Goal: Information Seeking & Learning: Learn about a topic

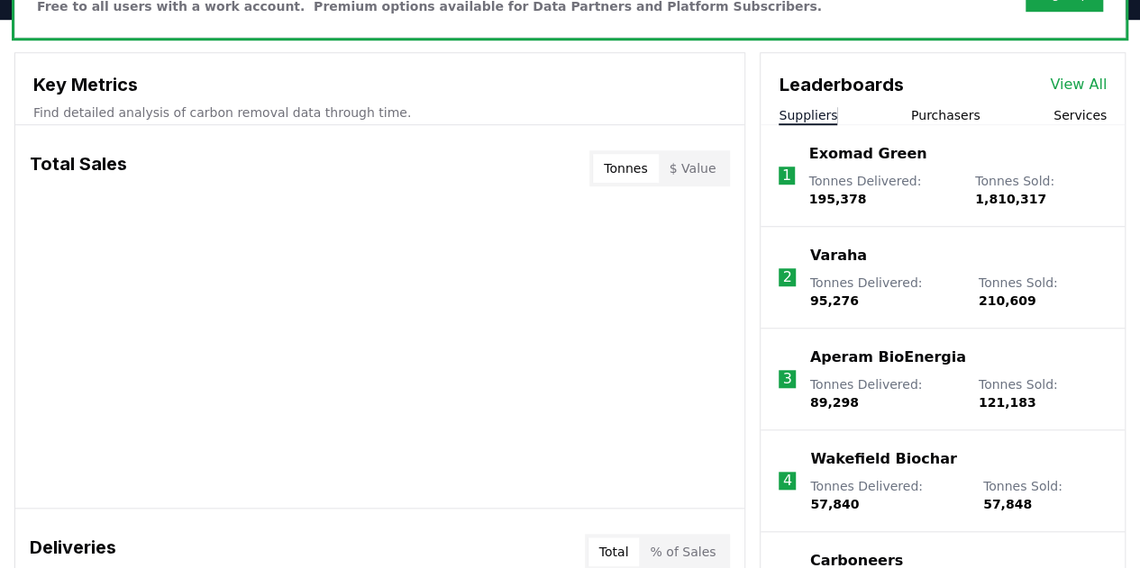
scroll to position [610, 0]
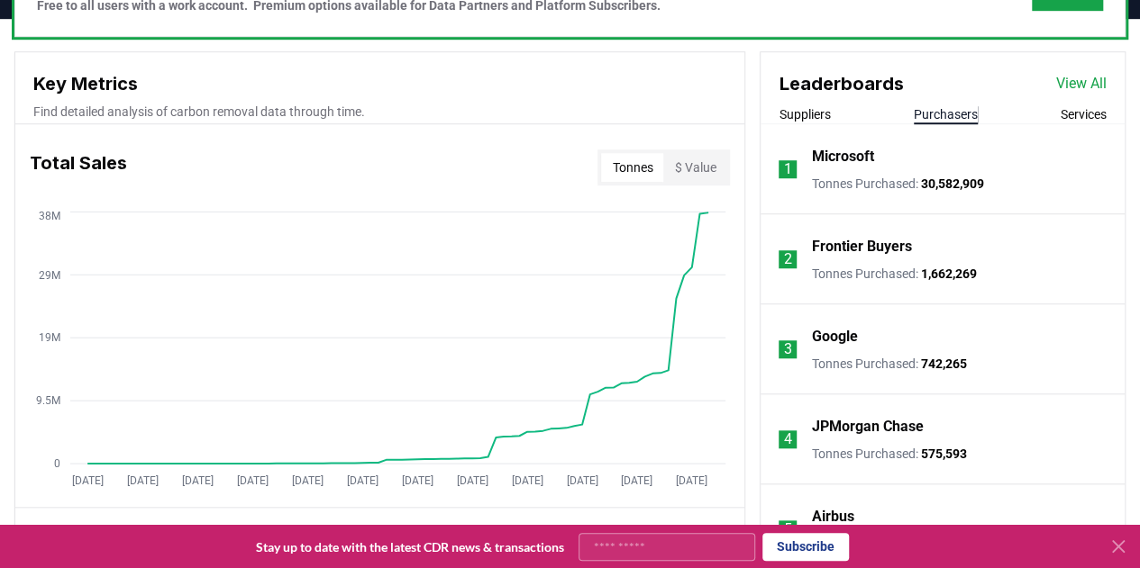
click at [951, 105] on button "Purchasers" at bounding box center [945, 114] width 64 height 18
click at [822, 113] on button "Suppliers" at bounding box center [803, 114] width 51 height 18
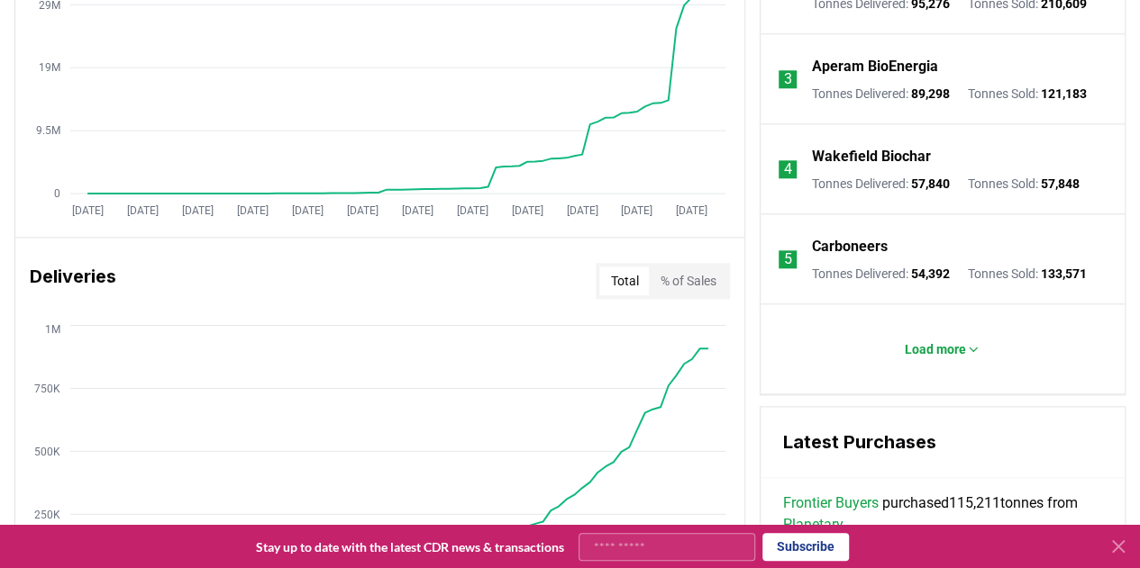
scroll to position [883, 0]
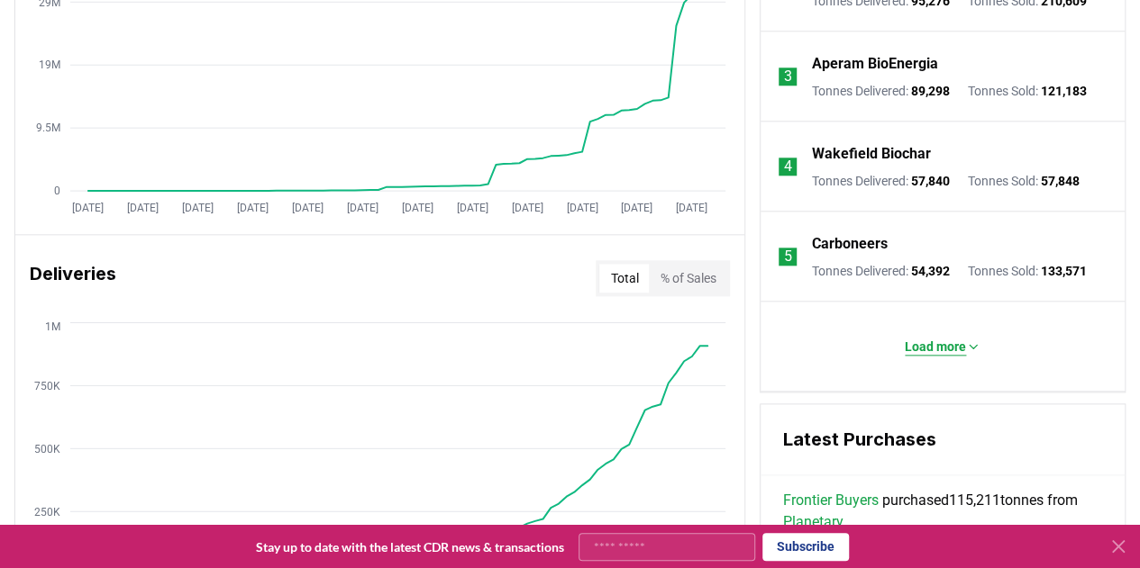
click at [935, 350] on p "Load more" at bounding box center [934, 347] width 61 height 18
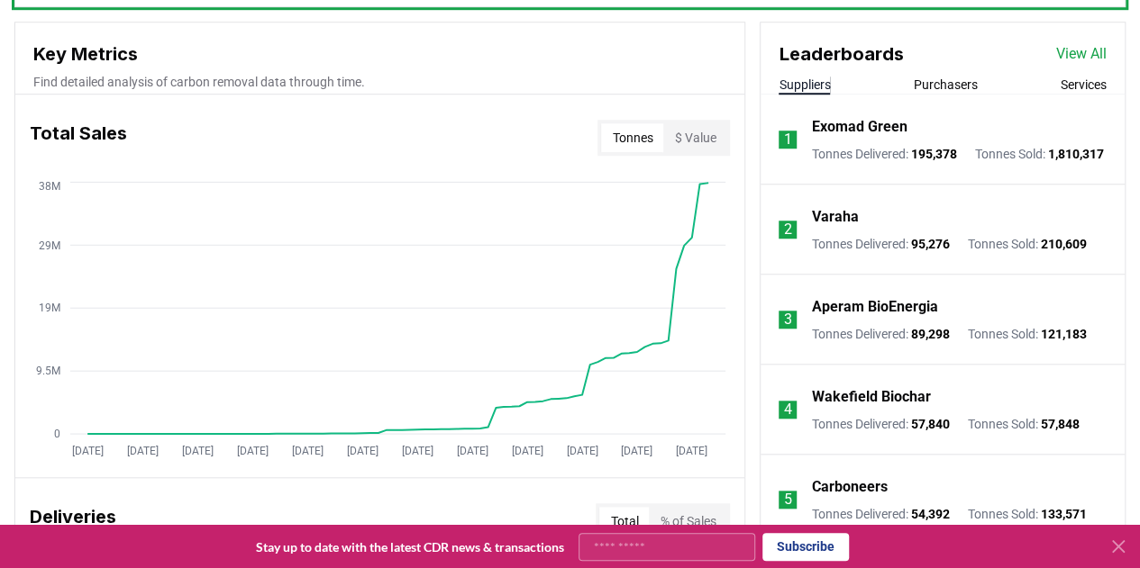
scroll to position [638, 0]
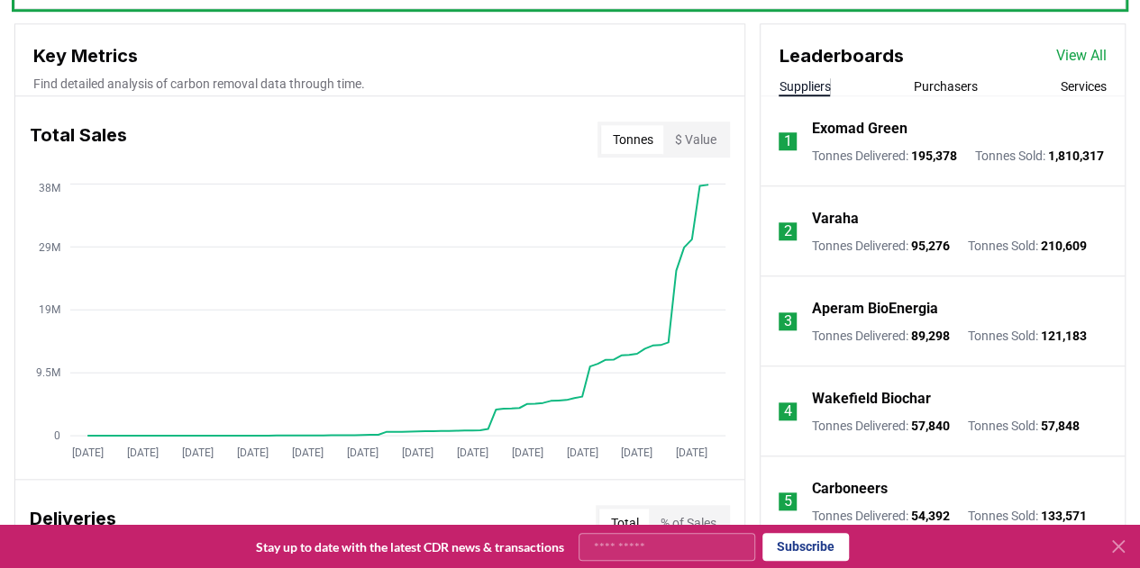
click at [1086, 55] on link "View All" at bounding box center [1081, 56] width 50 height 22
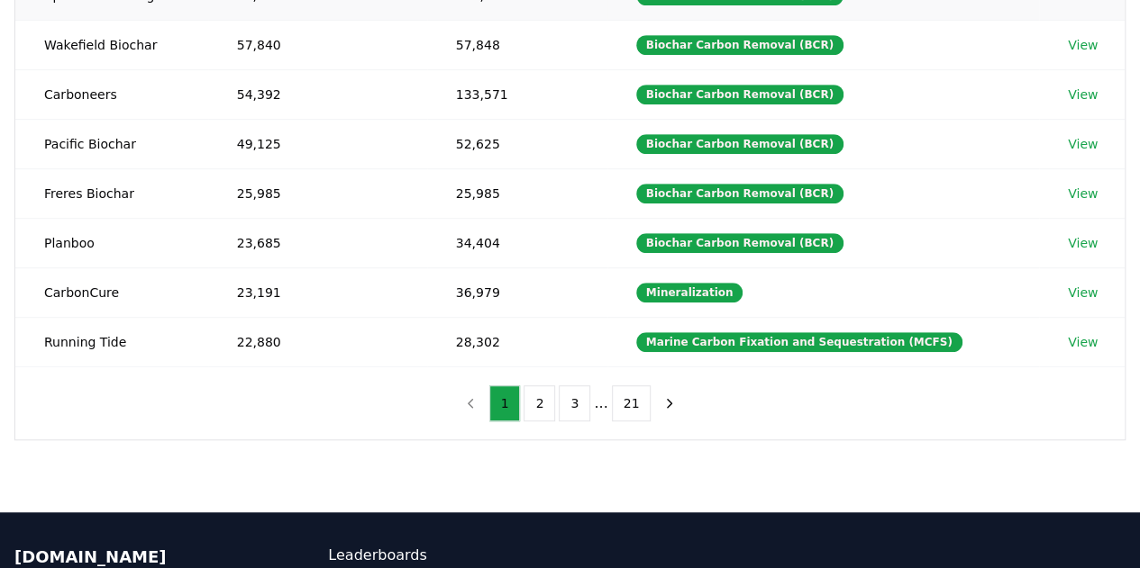
scroll to position [419, 0]
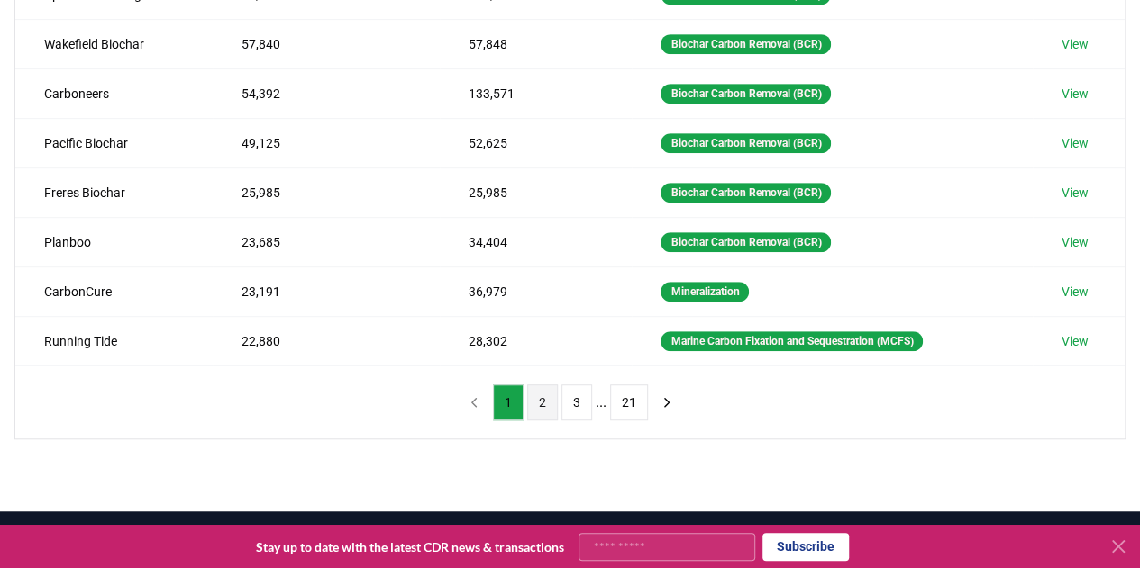
click at [541, 400] on button "2" at bounding box center [542, 403] width 31 height 36
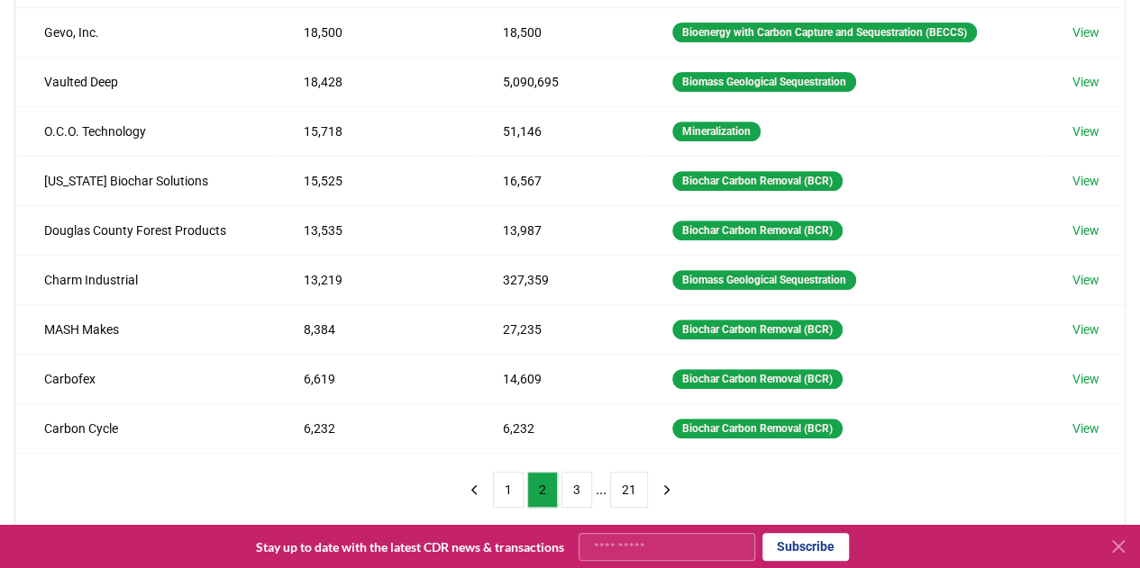
scroll to position [390, 0]
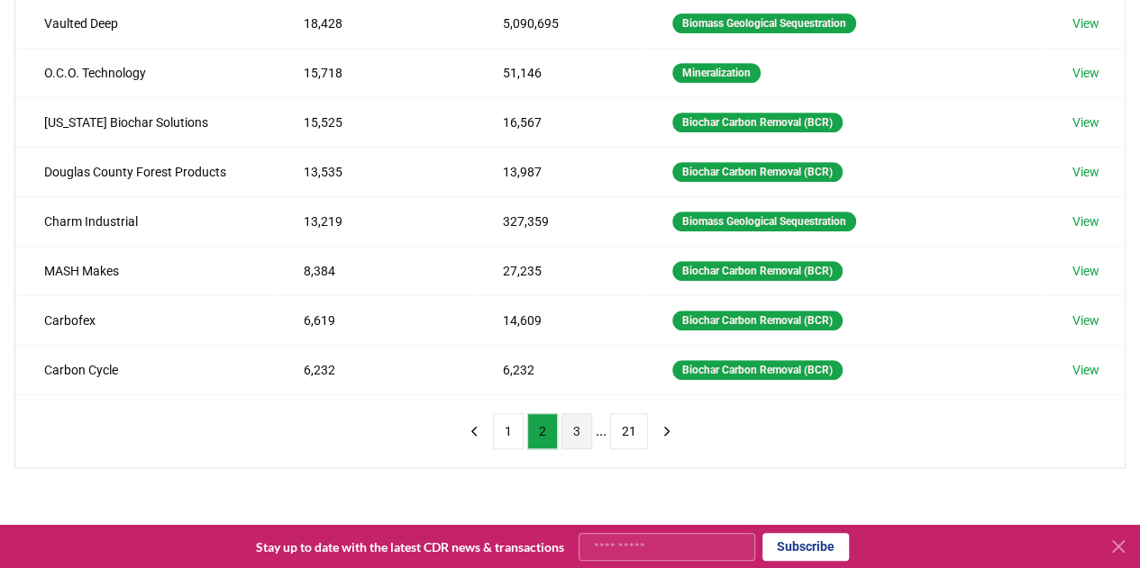
click at [582, 438] on button "3" at bounding box center [576, 431] width 31 height 36
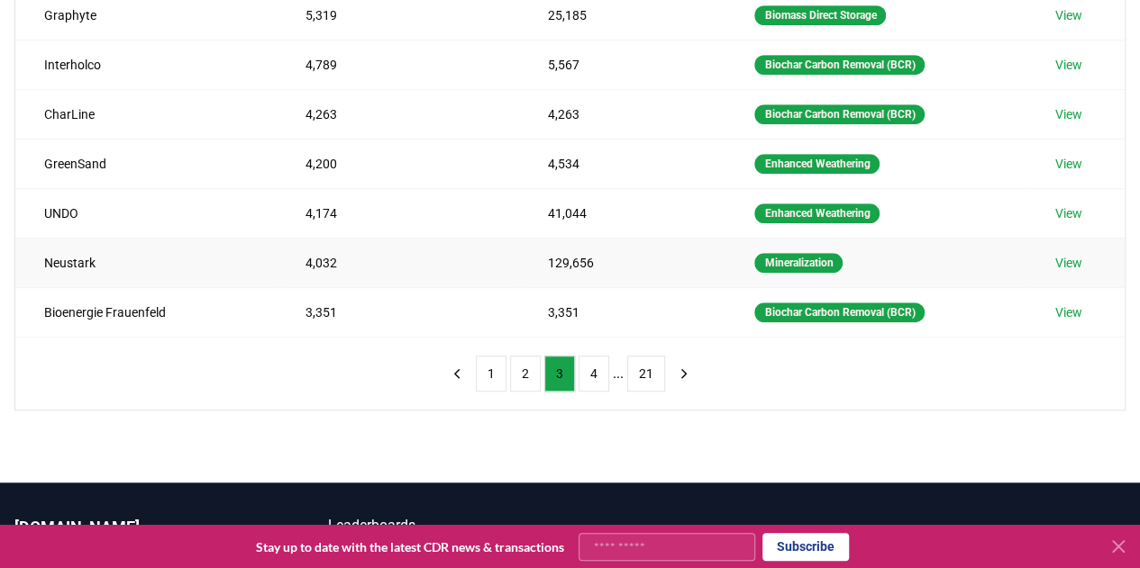
scroll to position [451, 0]
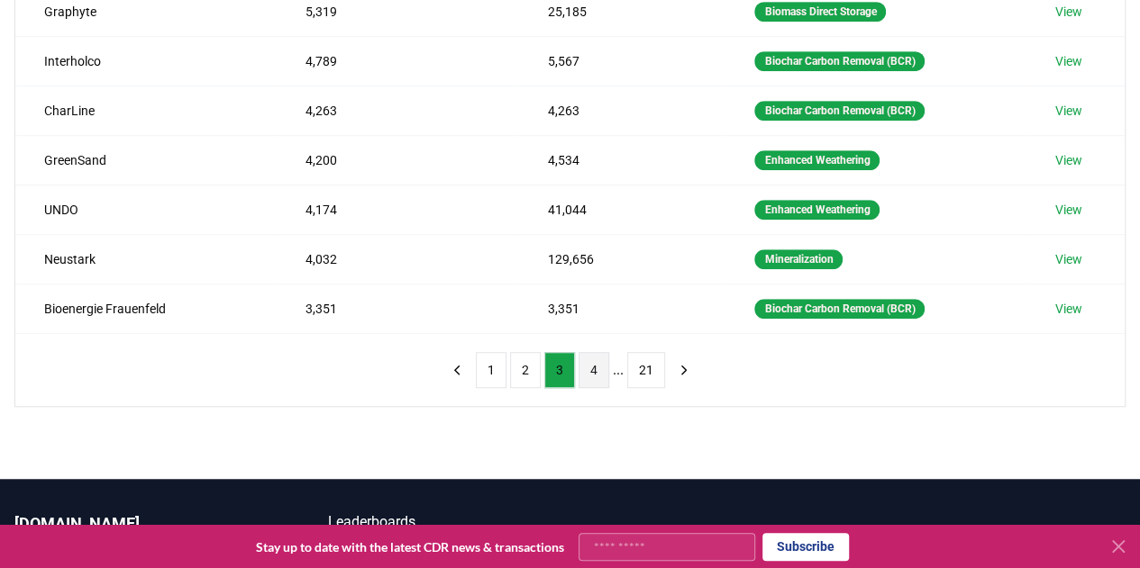
click at [596, 352] on button "4" at bounding box center [593, 370] width 31 height 36
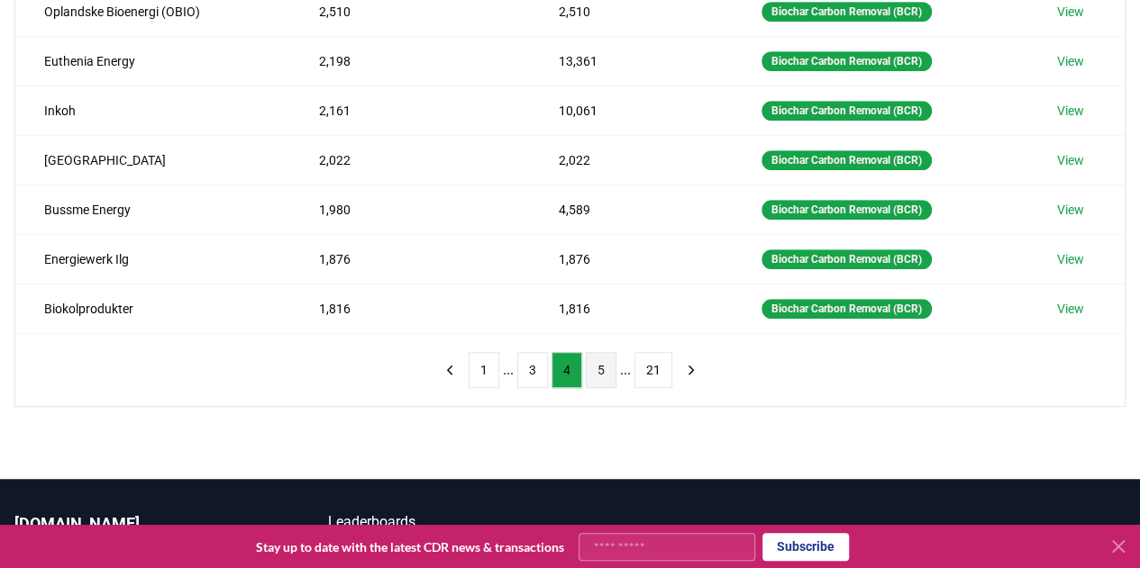
click at [607, 368] on button "5" at bounding box center [601, 370] width 31 height 36
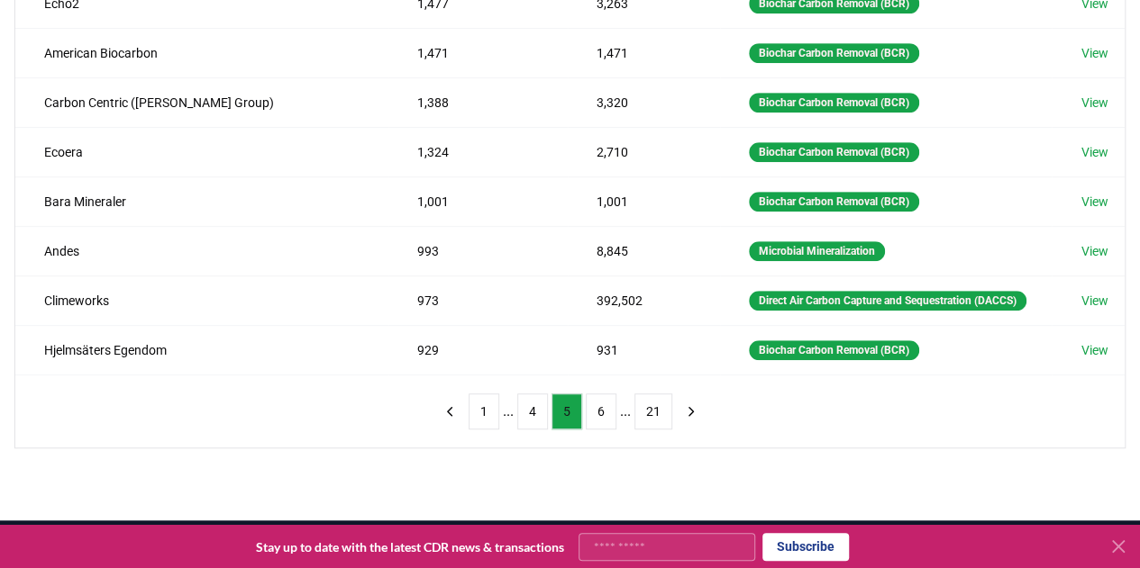
scroll to position [411, 0]
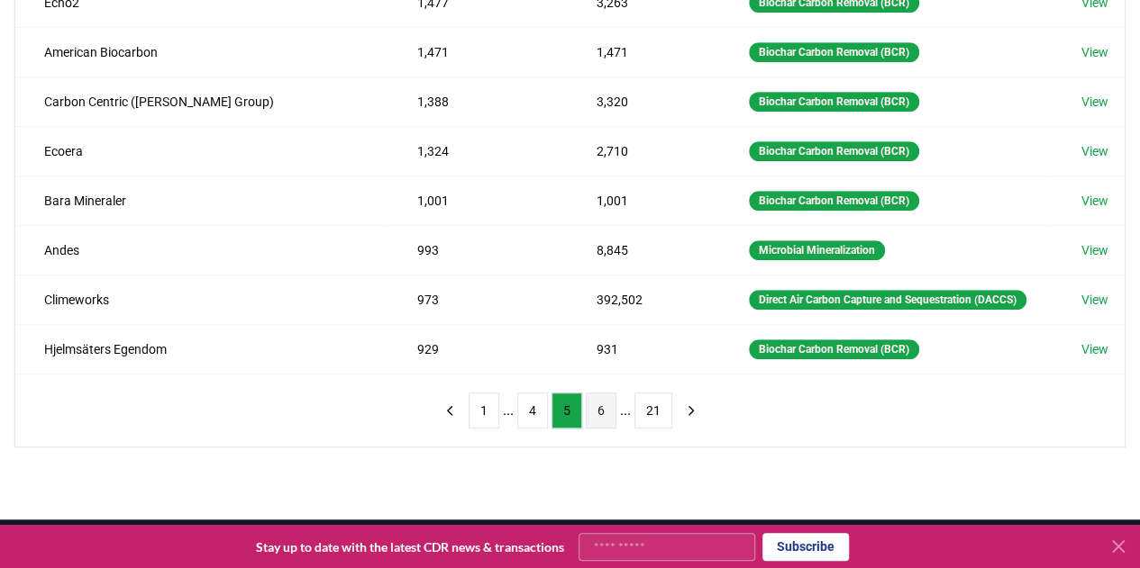
click at [605, 429] on button "6" at bounding box center [601, 411] width 31 height 36
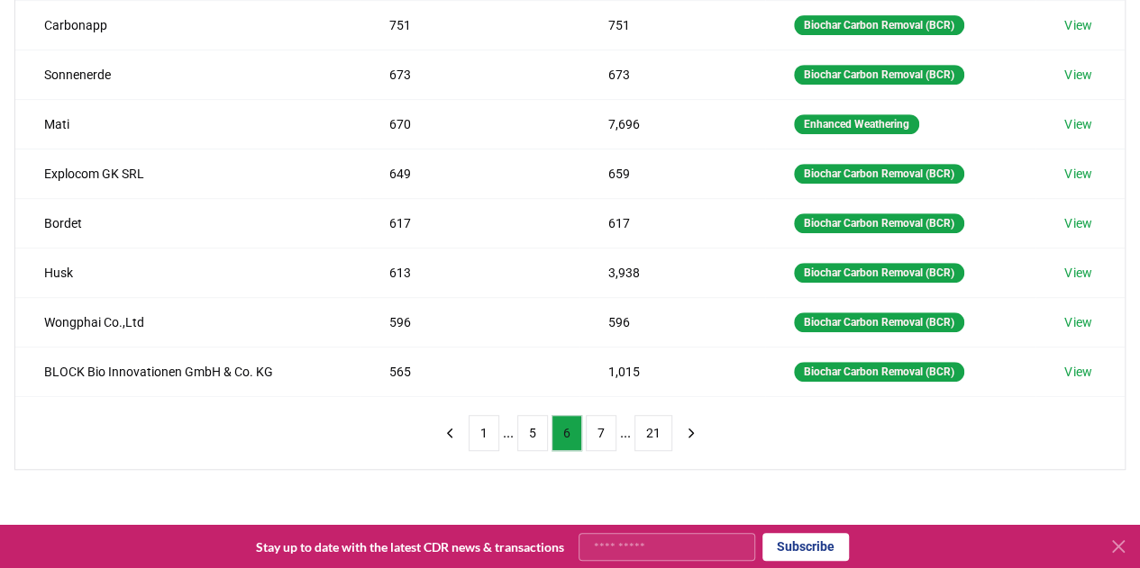
scroll to position [389, 0]
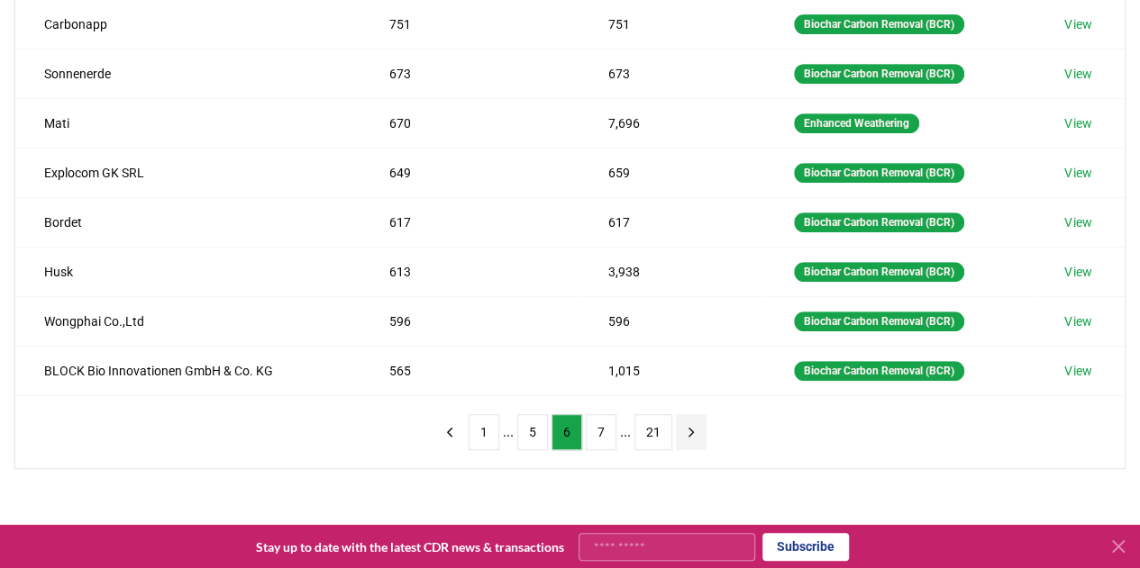
click at [683, 428] on icon "next page" at bounding box center [691, 432] width 16 height 16
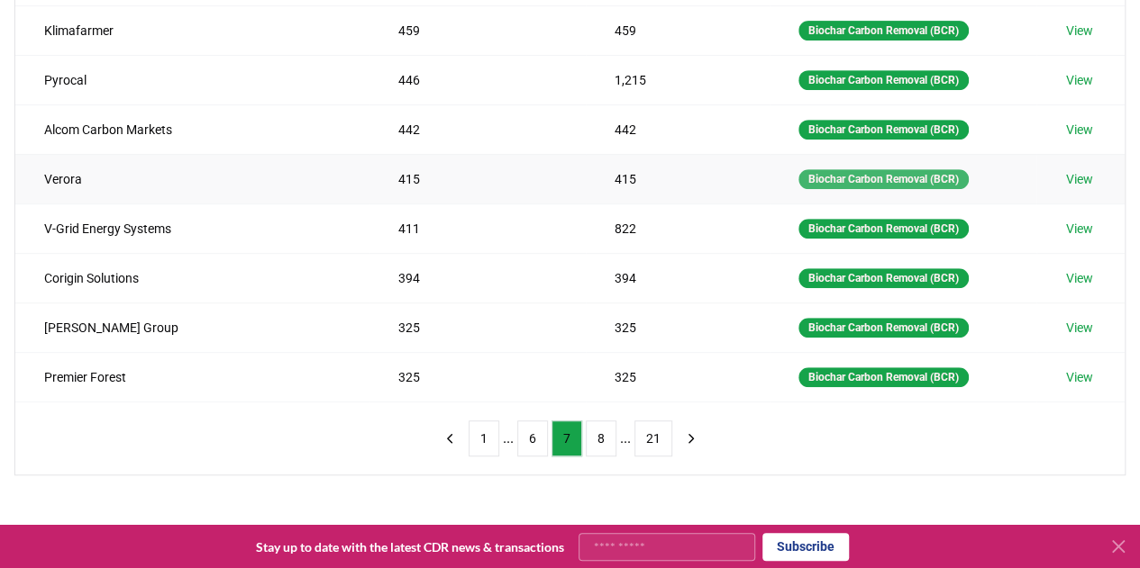
scroll to position [384, 0]
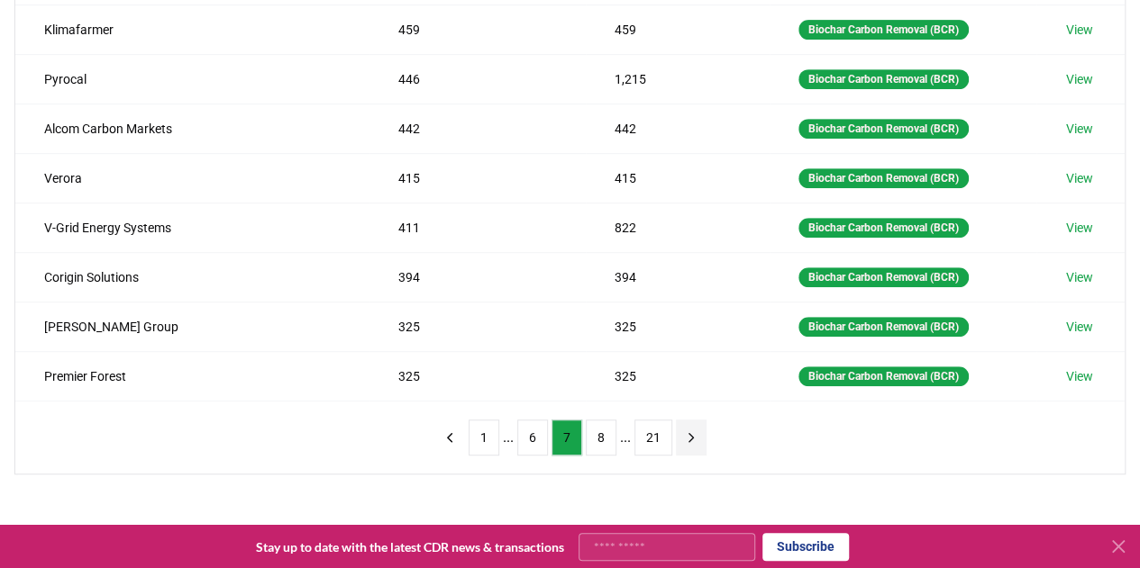
click at [693, 430] on icon "next page" at bounding box center [691, 438] width 16 height 16
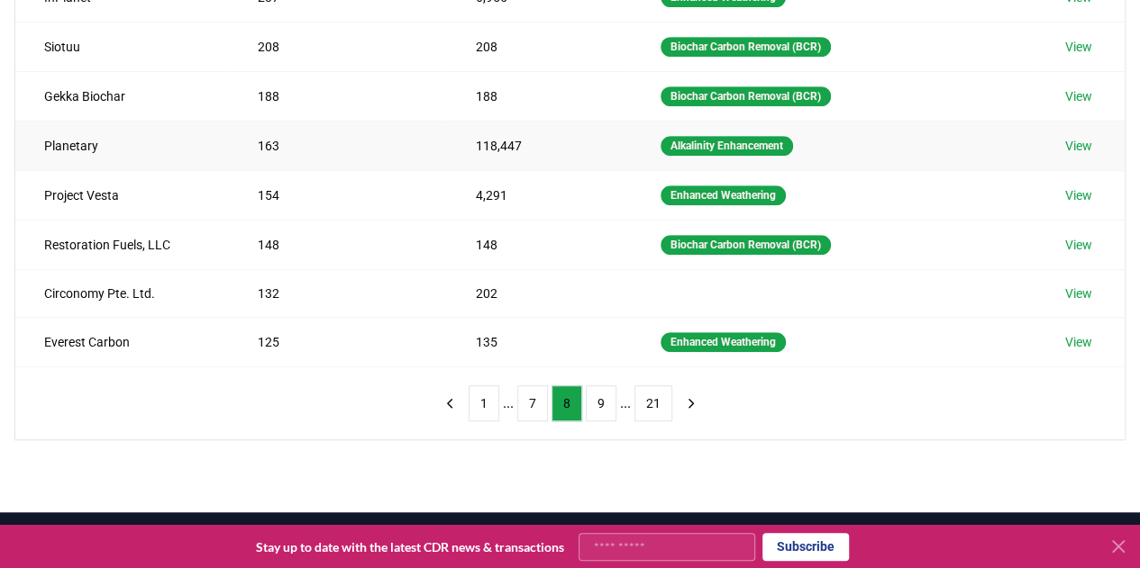
scroll to position [425, 0]
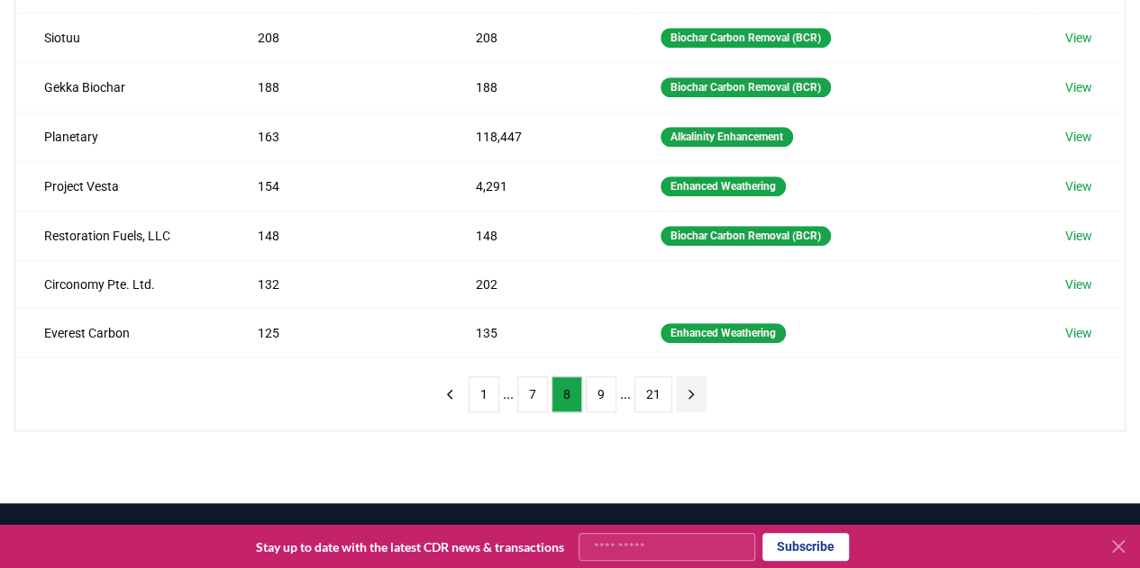
click at [683, 386] on icon "next page" at bounding box center [691, 394] width 16 height 16
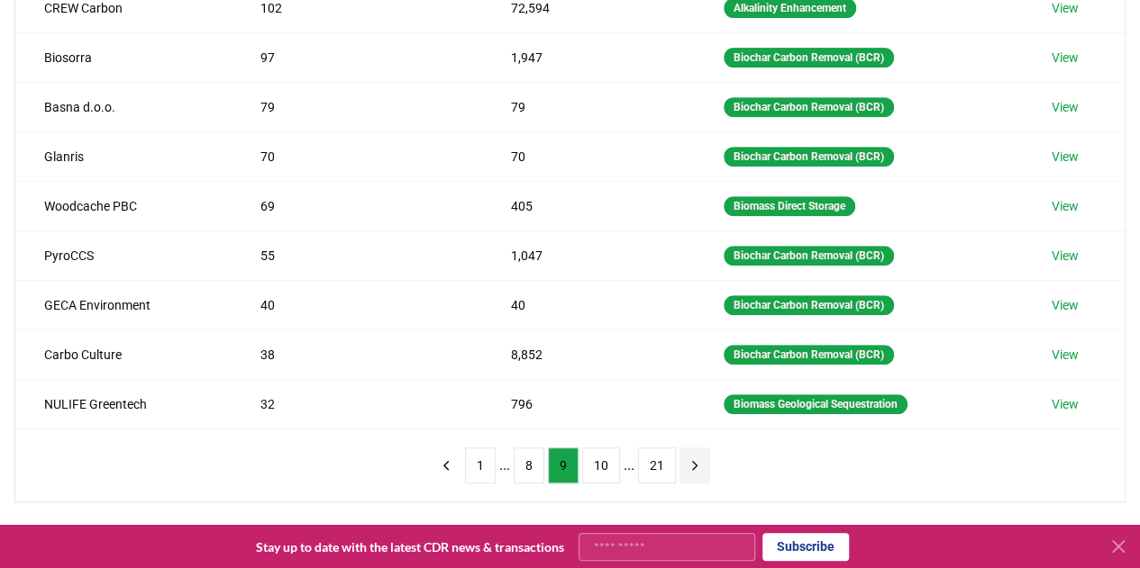
scroll to position [362, 0]
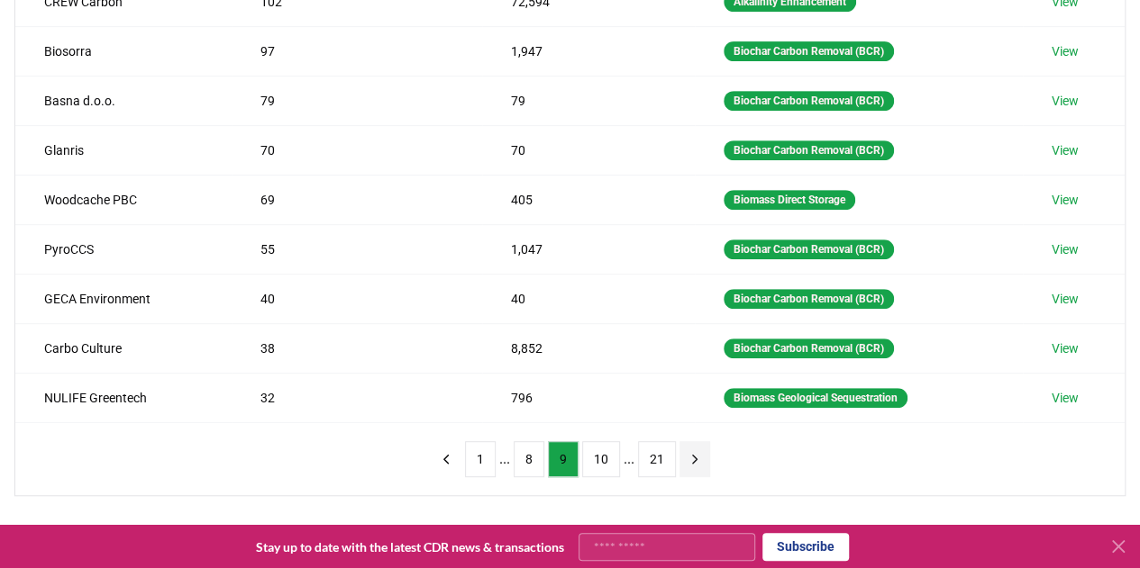
click at [679, 445] on button "next page" at bounding box center [694, 459] width 31 height 36
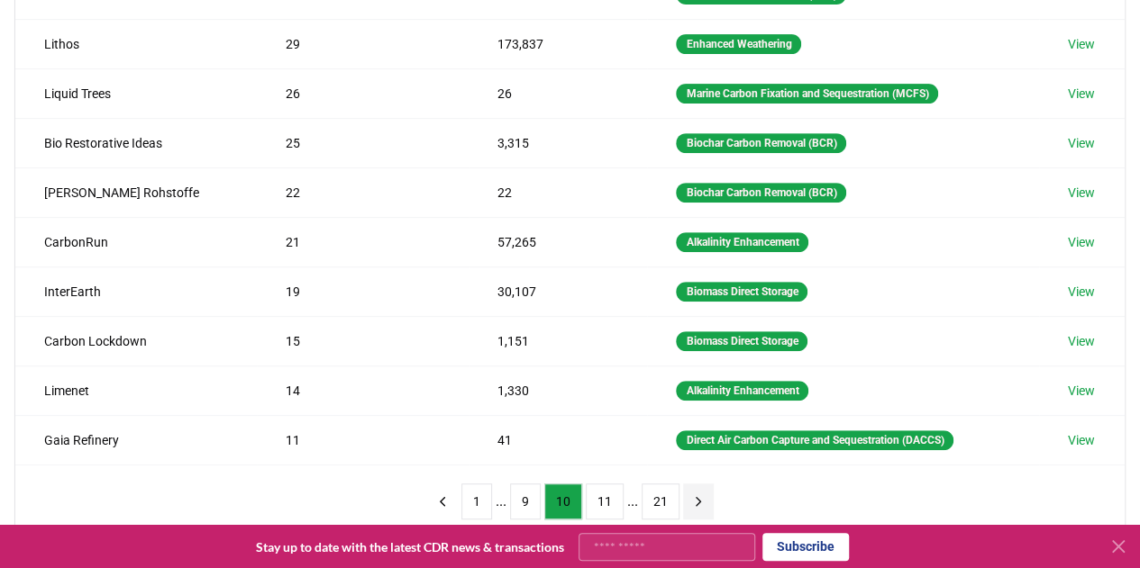
scroll to position [372, 0]
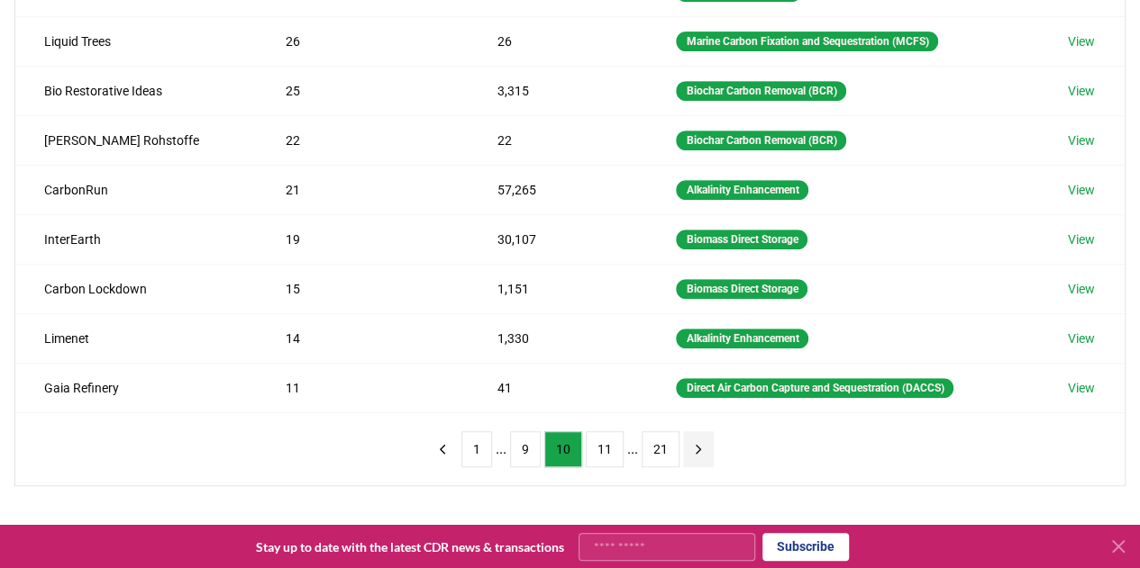
click at [690, 441] on icon "next page" at bounding box center [698, 449] width 16 height 16
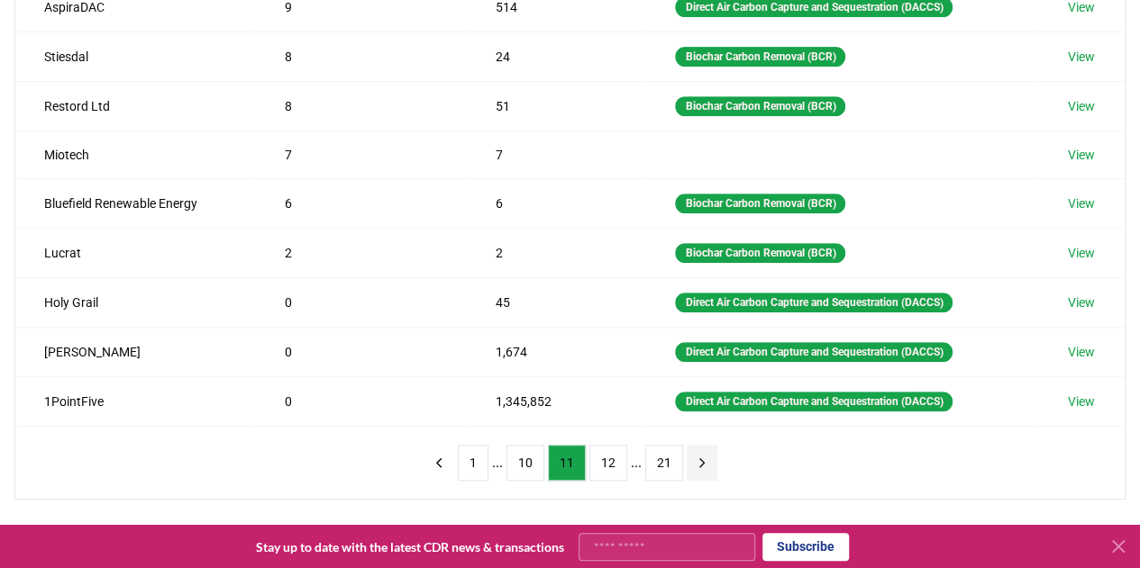
scroll to position [359, 0]
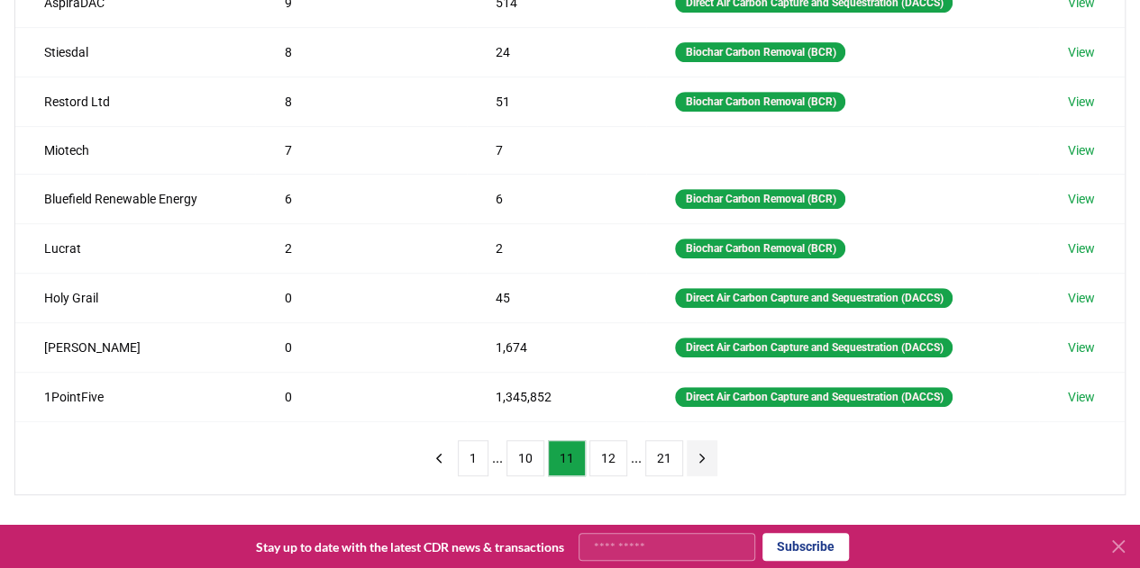
click at [686, 441] on button "next page" at bounding box center [701, 459] width 31 height 36
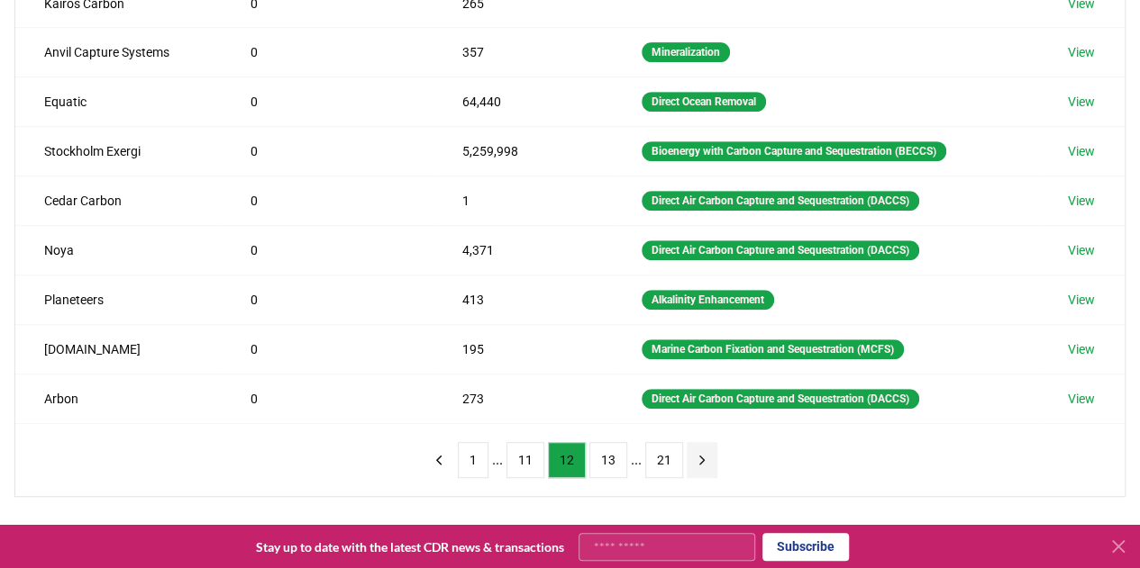
click at [695, 458] on icon "next page" at bounding box center [702, 460] width 16 height 16
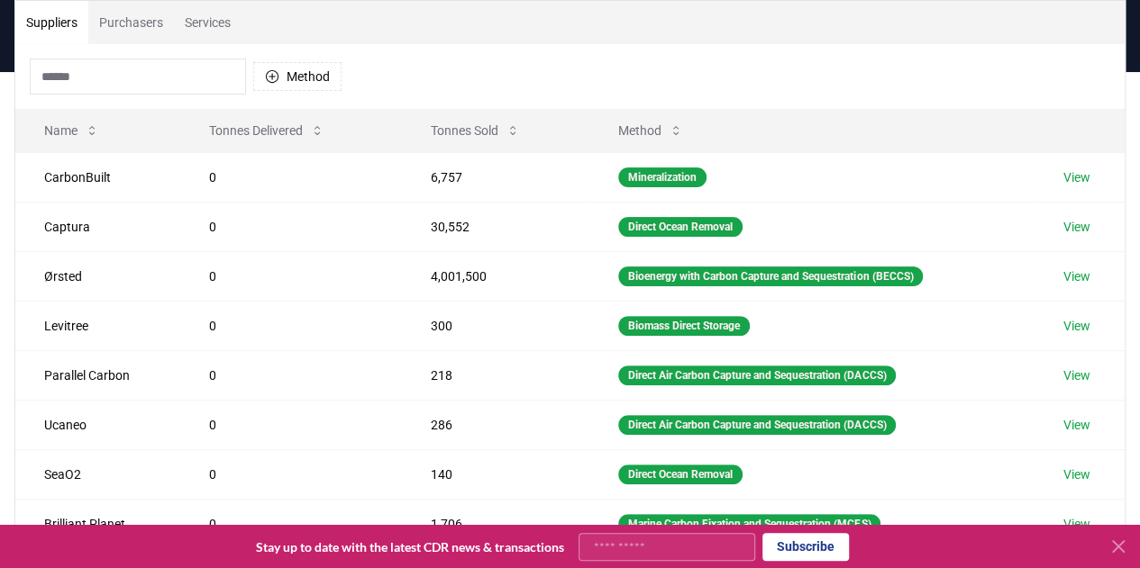
scroll to position [138, 0]
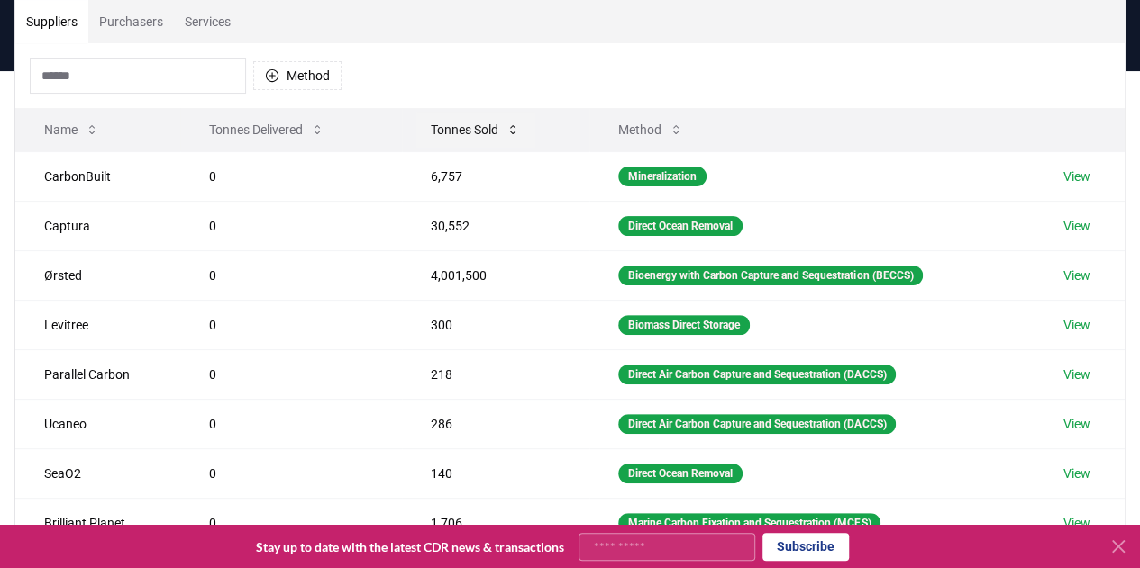
click at [474, 127] on button "Tonnes Sold" at bounding box center [475, 130] width 118 height 36
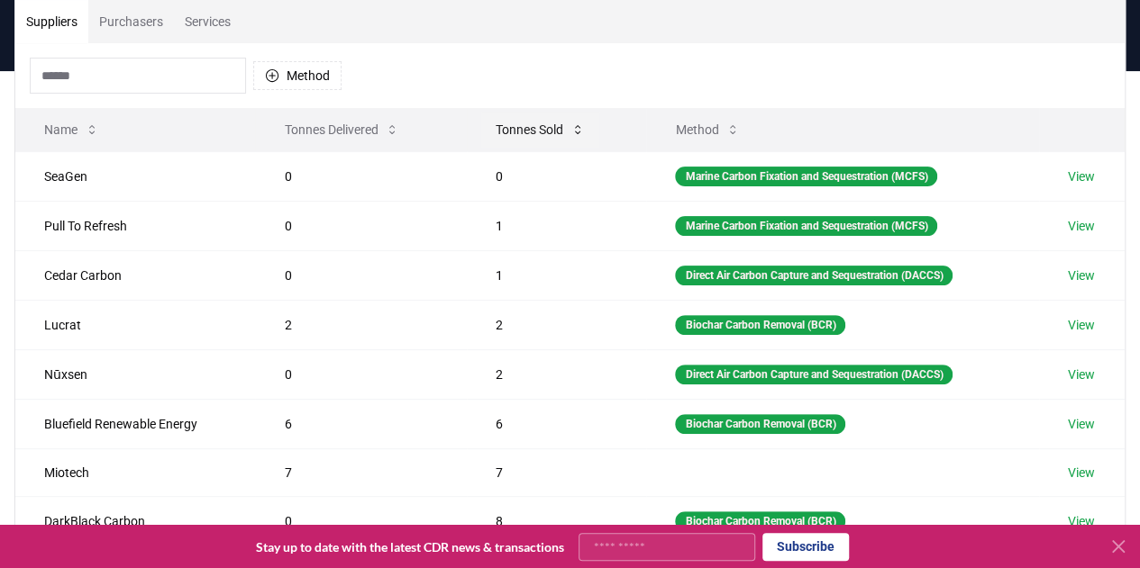
click at [537, 123] on button "Tonnes Sold" at bounding box center [540, 130] width 118 height 36
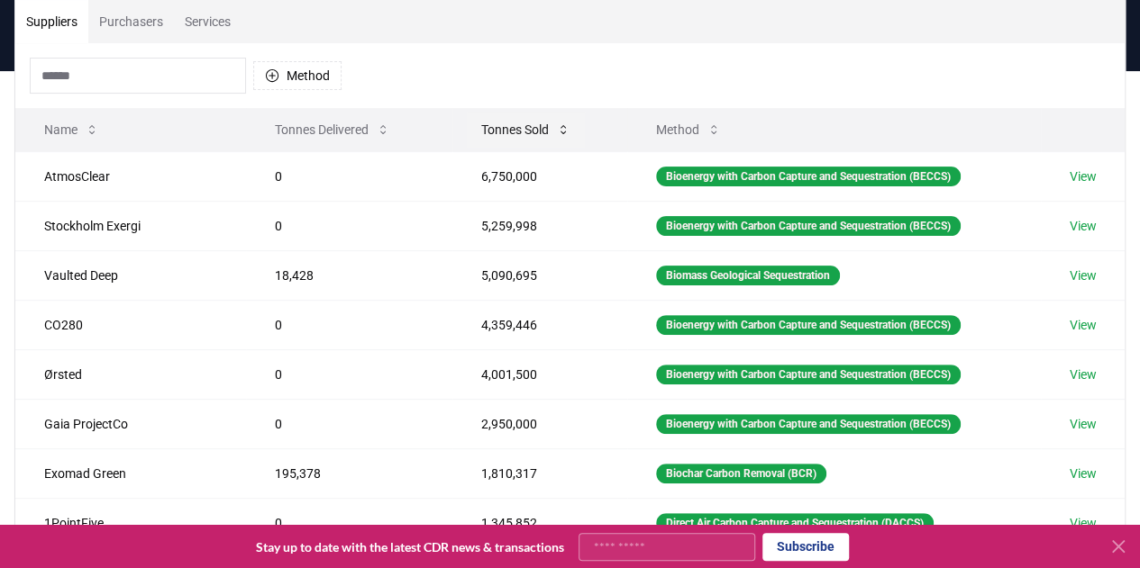
click at [556, 125] on icon at bounding box center [563, 130] width 14 height 14
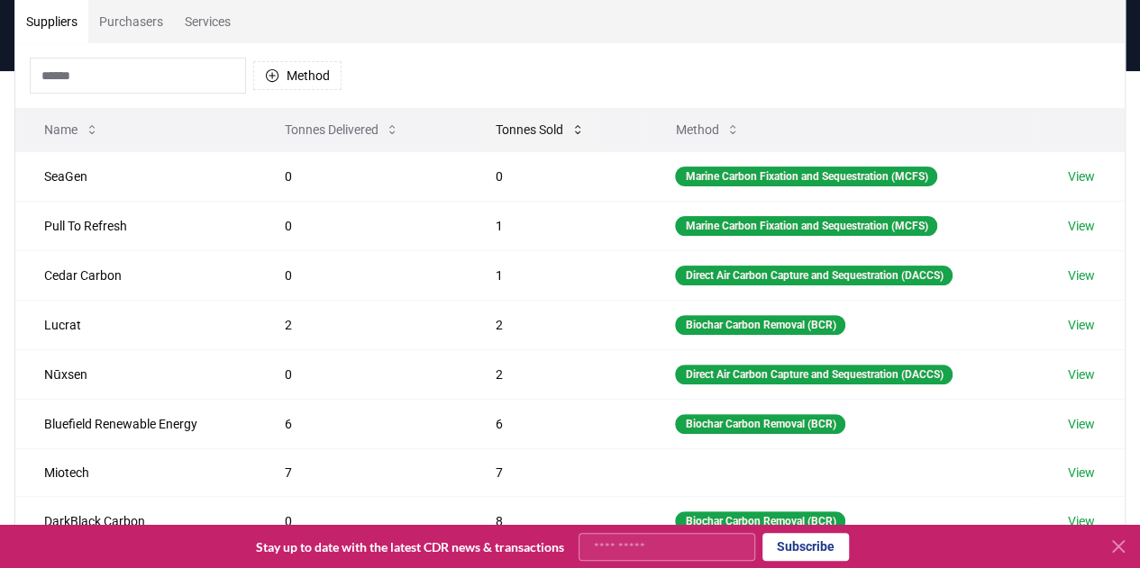
click at [517, 125] on button "Tonnes Sold" at bounding box center [540, 130] width 118 height 36
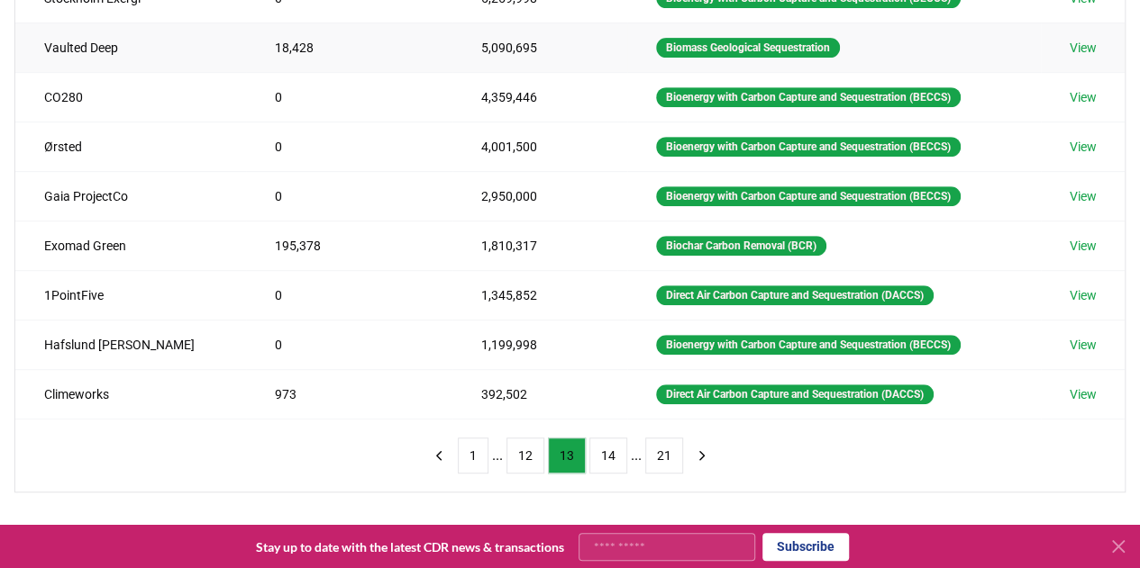
scroll to position [367, 0]
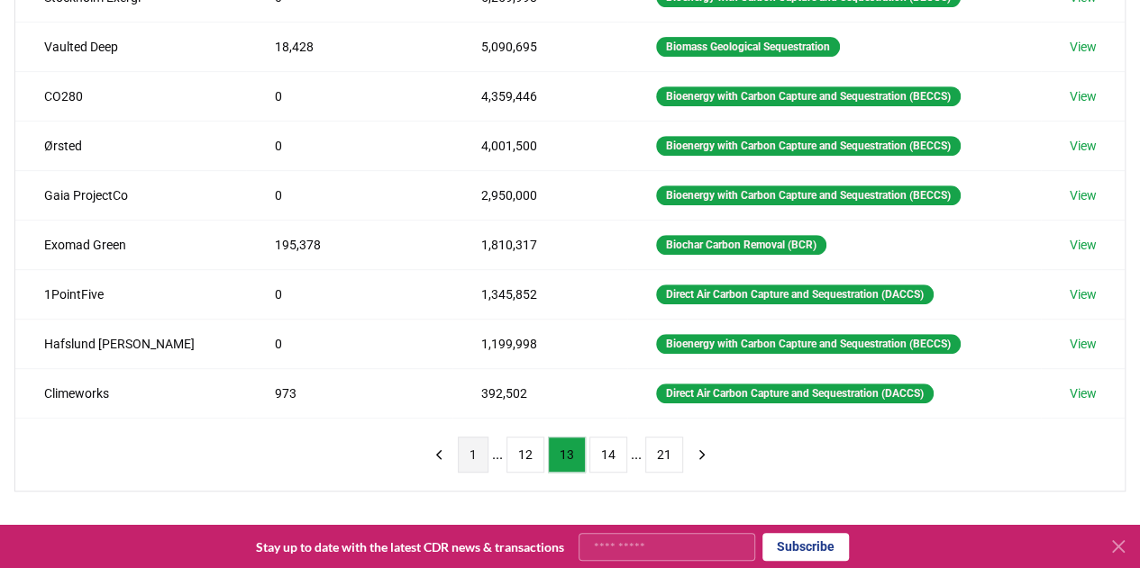
click at [478, 447] on button "1" at bounding box center [473, 455] width 31 height 36
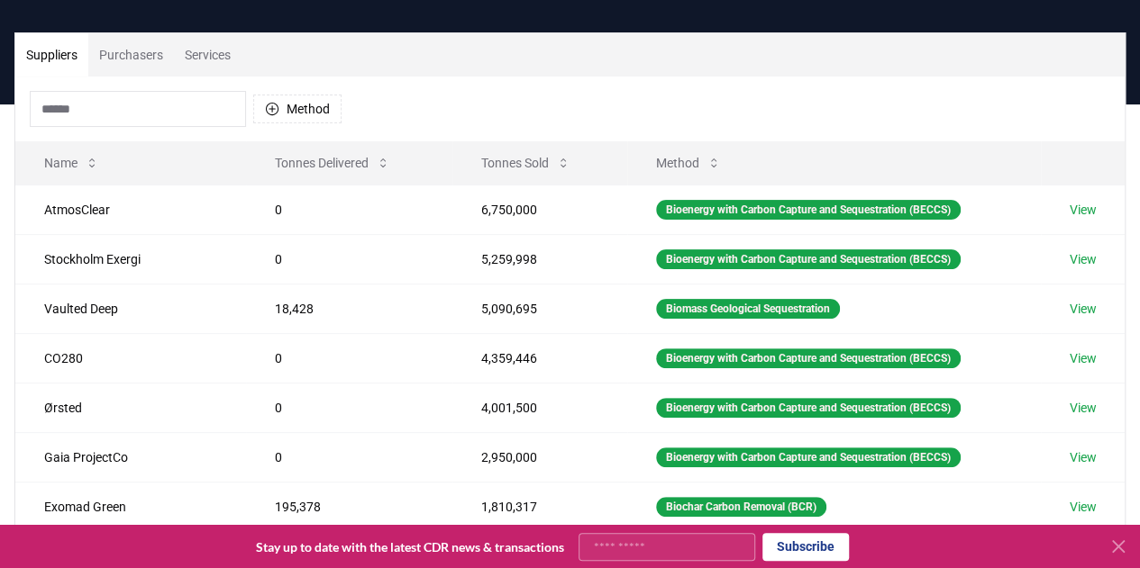
scroll to position [66, 0]
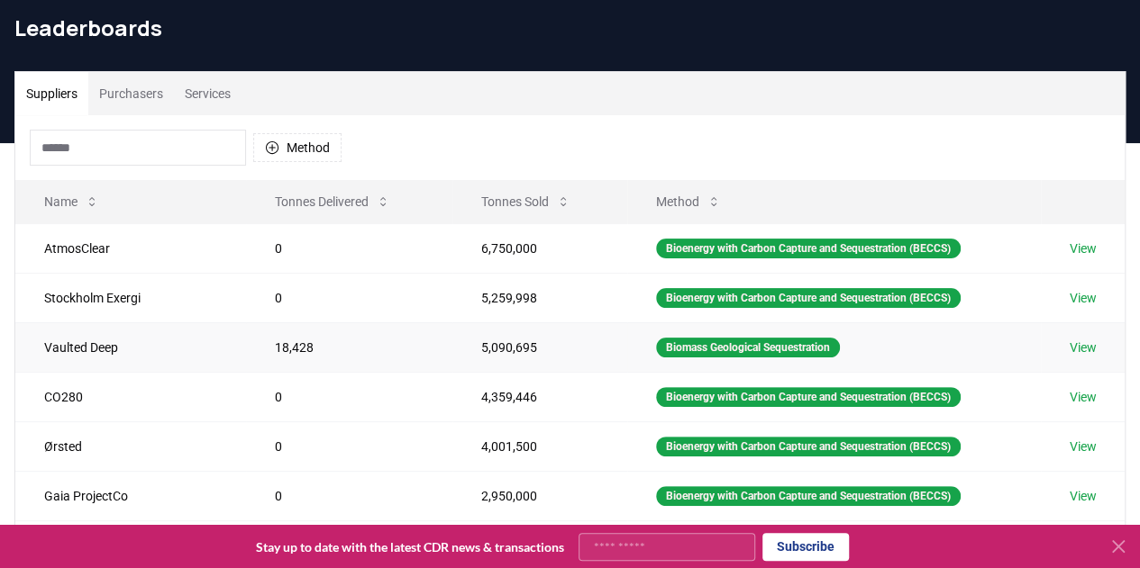
click at [452, 339] on td "5,090,695" at bounding box center [539, 348] width 175 height 50
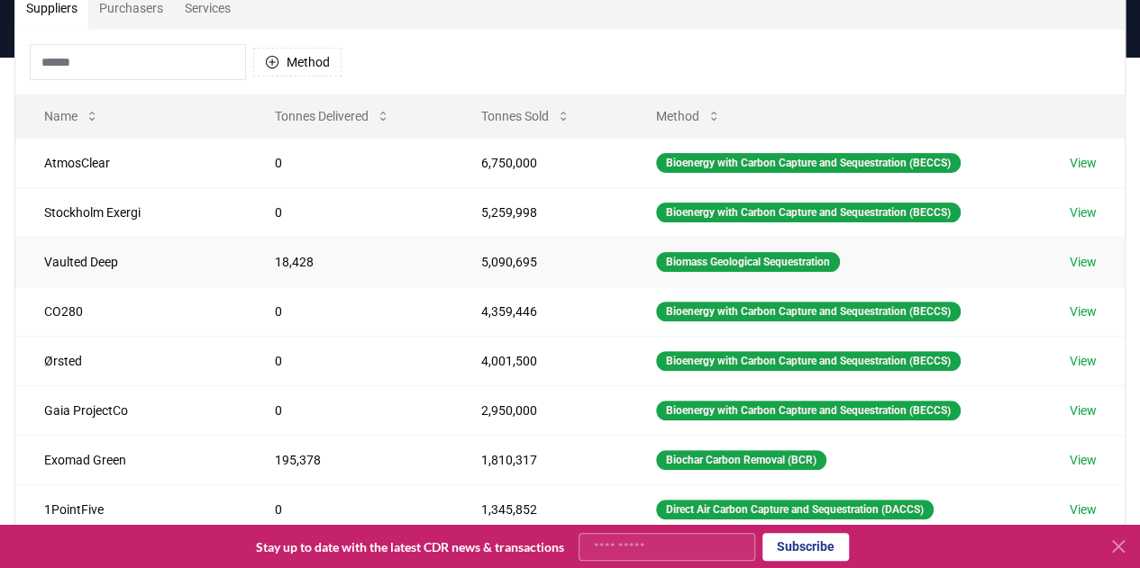
scroll to position [154, 0]
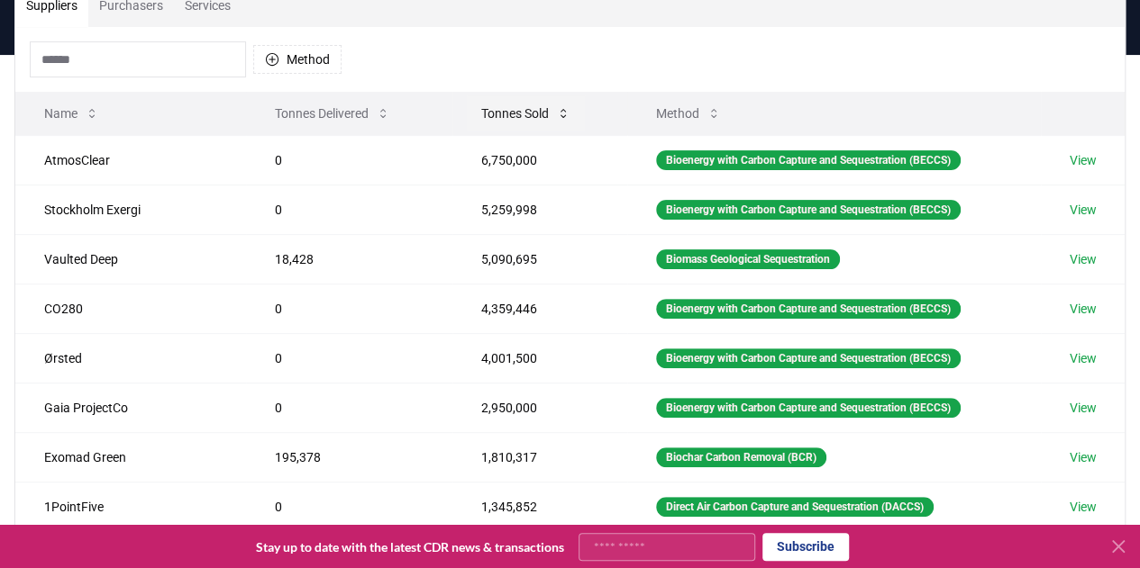
click at [467, 111] on button "Tonnes Sold" at bounding box center [526, 113] width 118 height 36
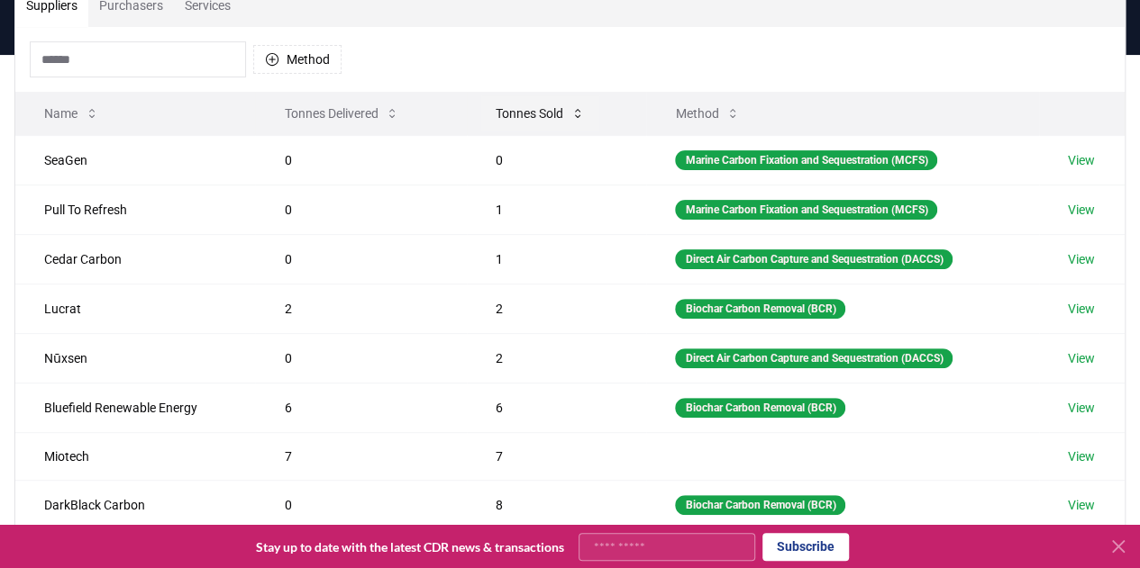
click at [545, 111] on button "Tonnes Sold" at bounding box center [540, 113] width 118 height 36
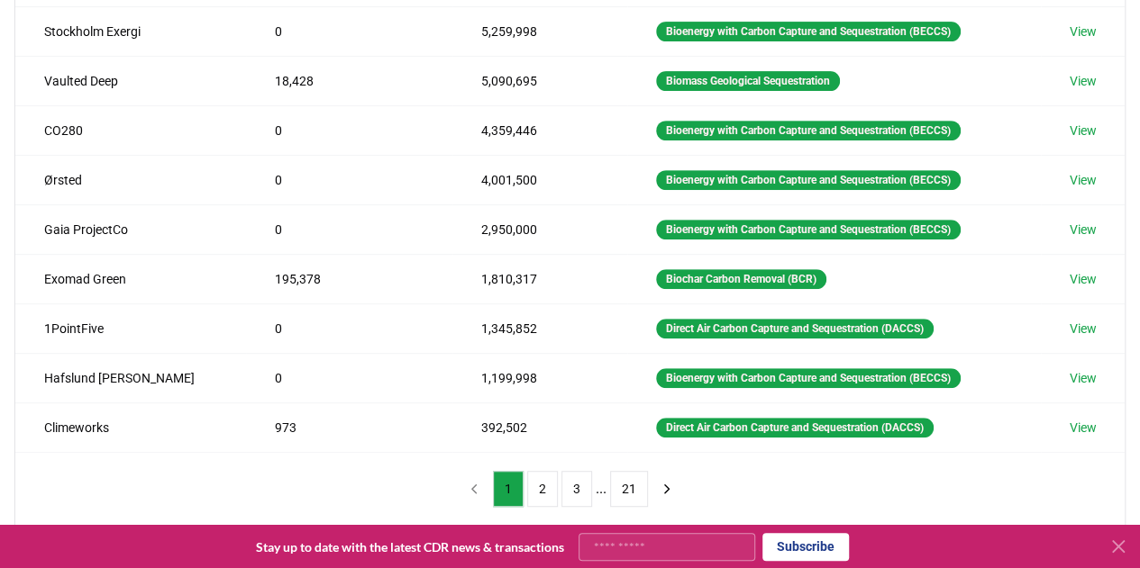
scroll to position [336, 0]
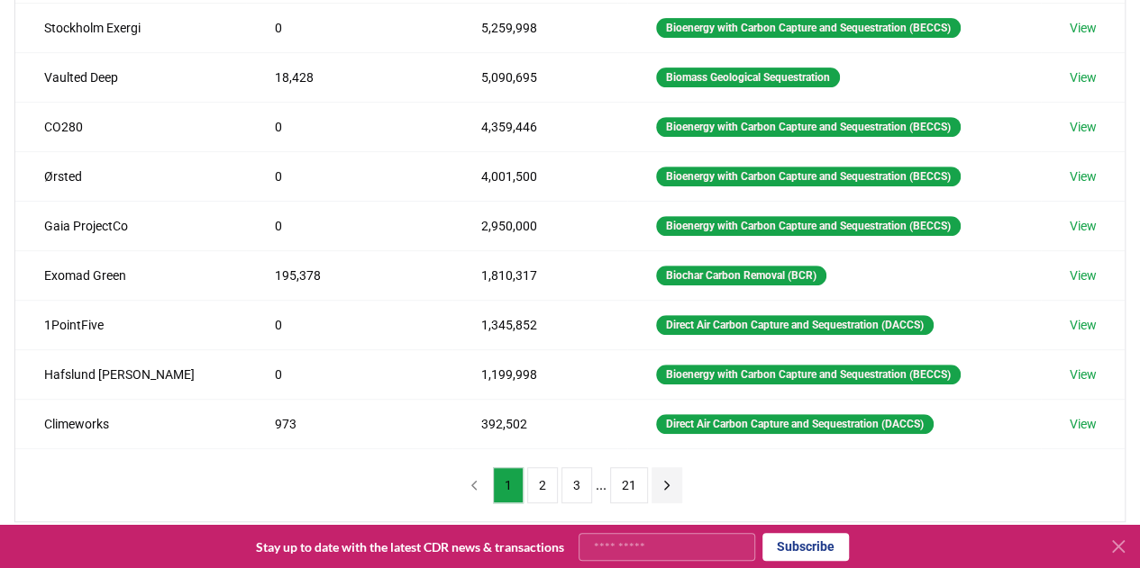
click at [652, 474] on button "next page" at bounding box center [666, 486] width 31 height 36
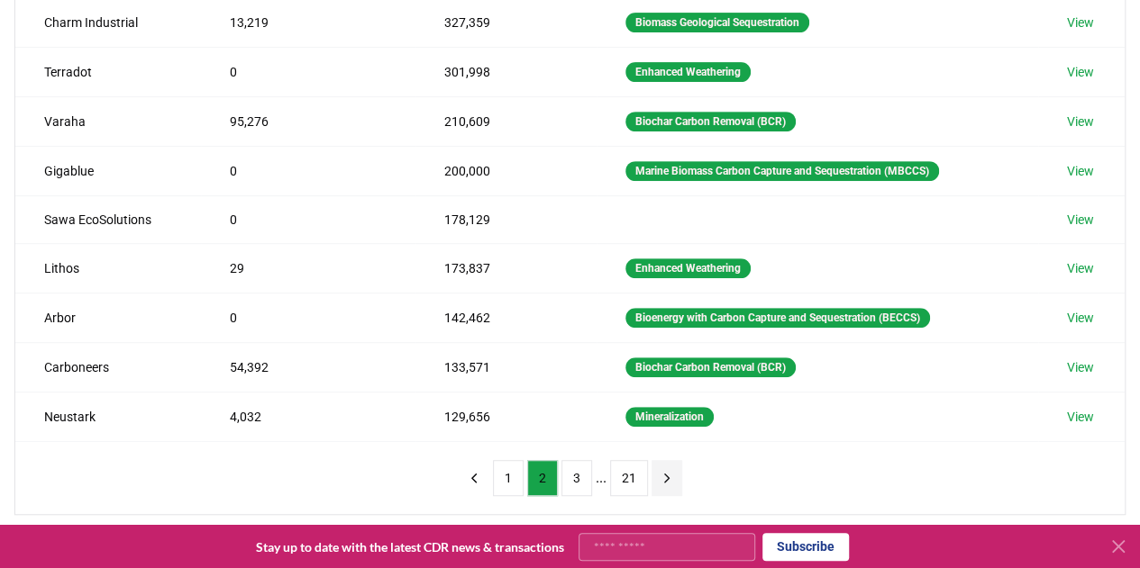
scroll to position [346, 0]
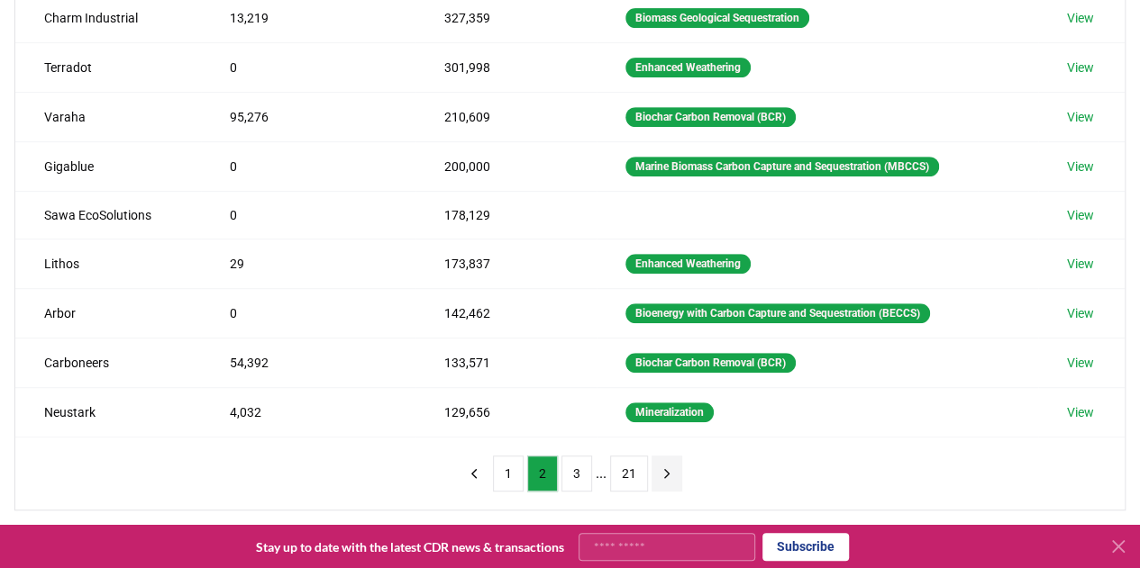
click at [662, 471] on icon "next page" at bounding box center [667, 474] width 16 height 16
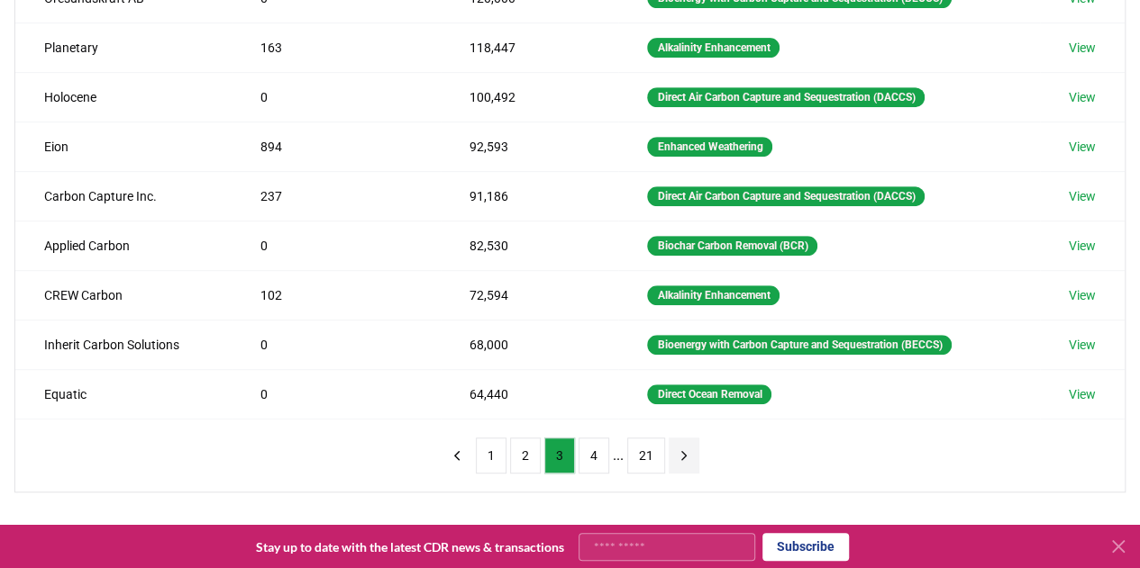
scroll to position [377, 0]
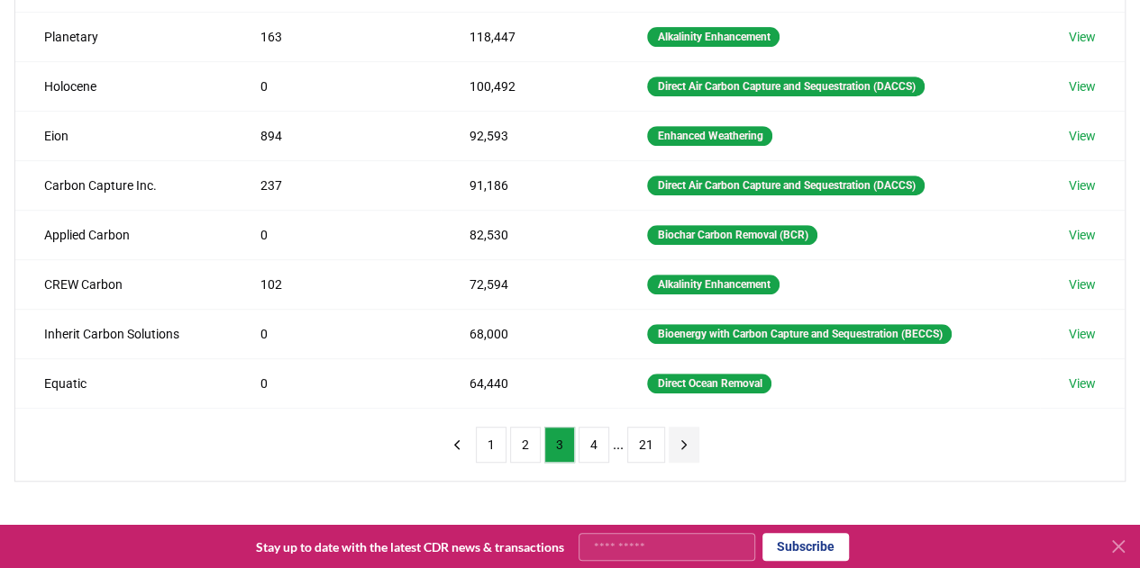
click at [683, 437] on icon "next page" at bounding box center [684, 445] width 16 height 16
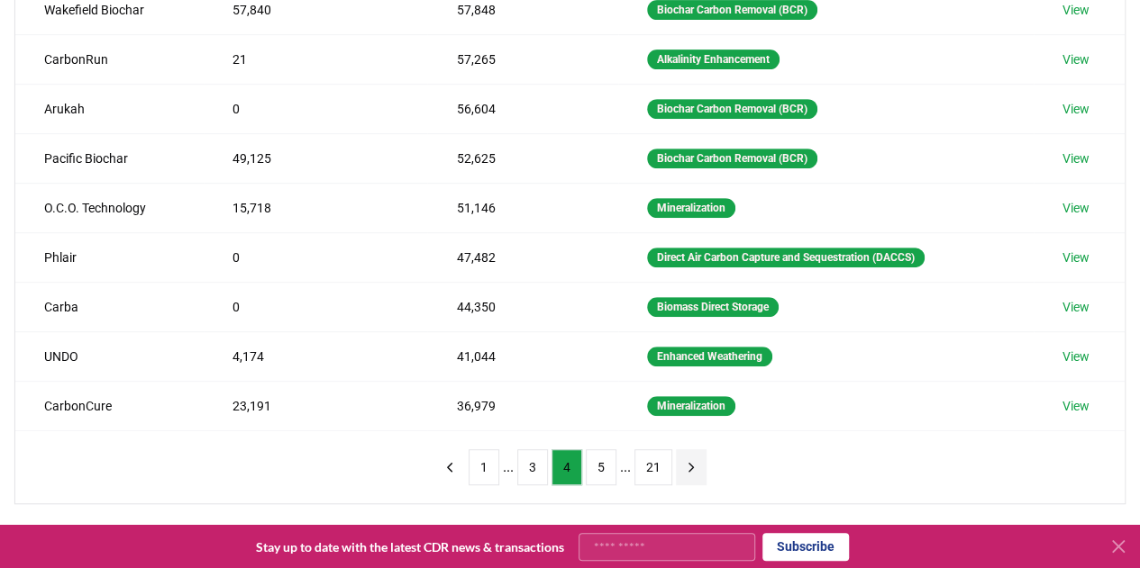
scroll to position [358, 0]
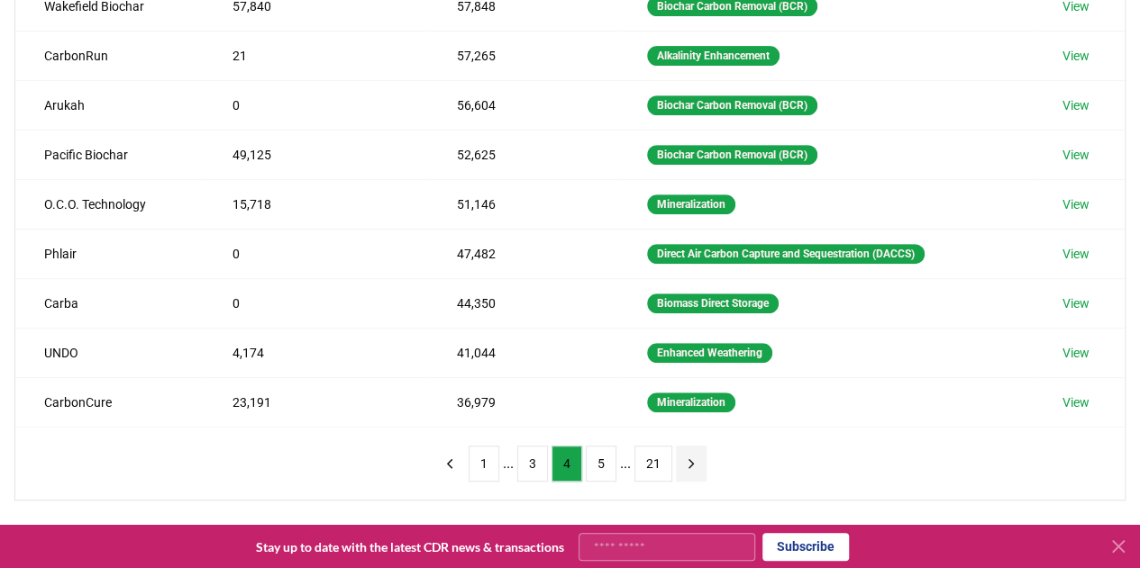
click at [688, 459] on icon "next page" at bounding box center [690, 463] width 5 height 8
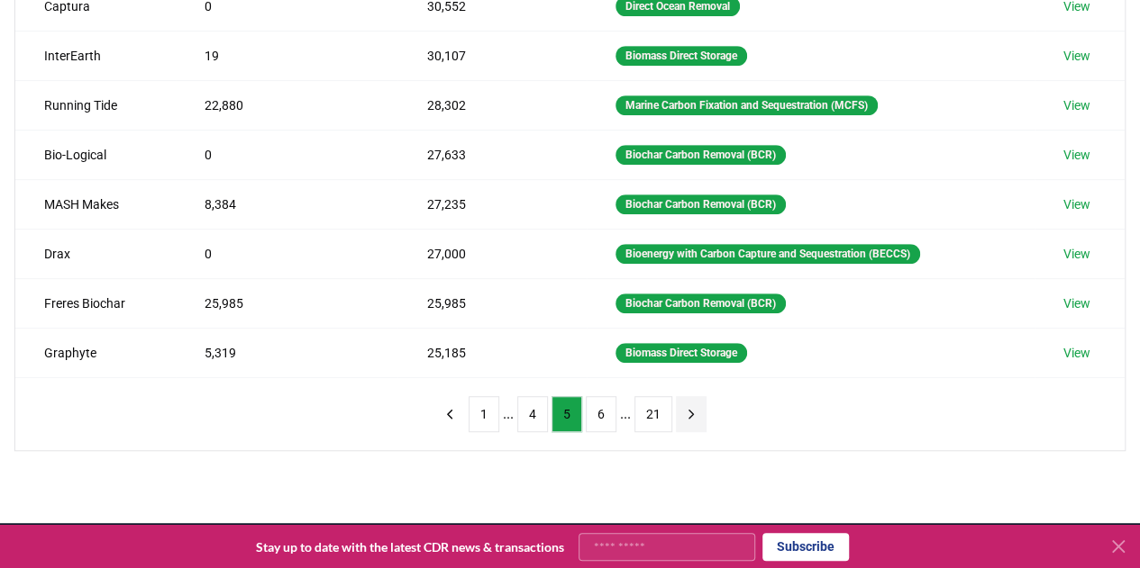
scroll to position [424, 0]
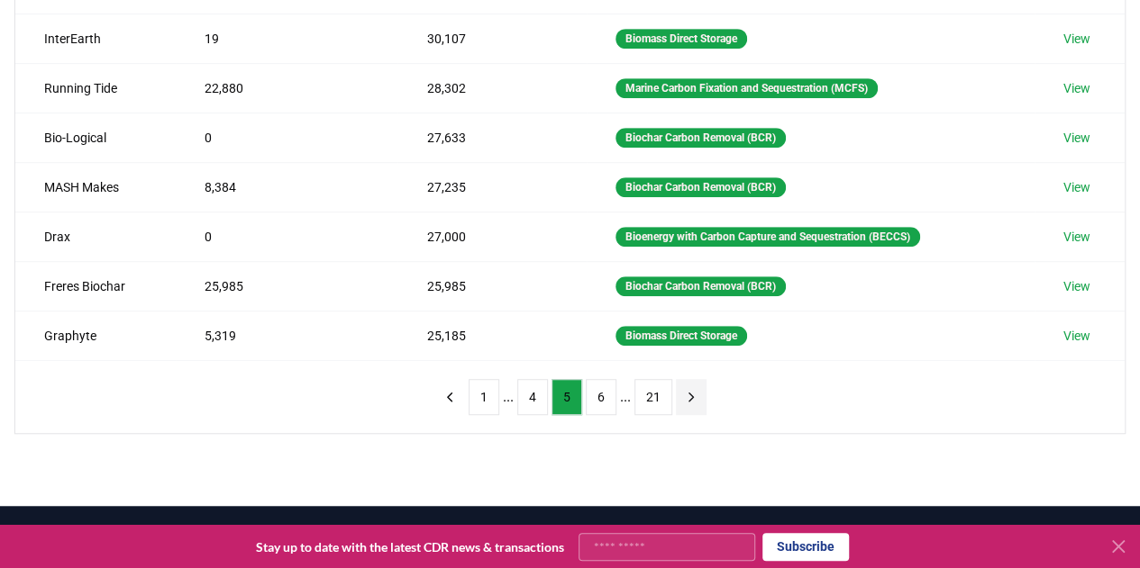
click at [687, 389] on icon "next page" at bounding box center [691, 397] width 16 height 16
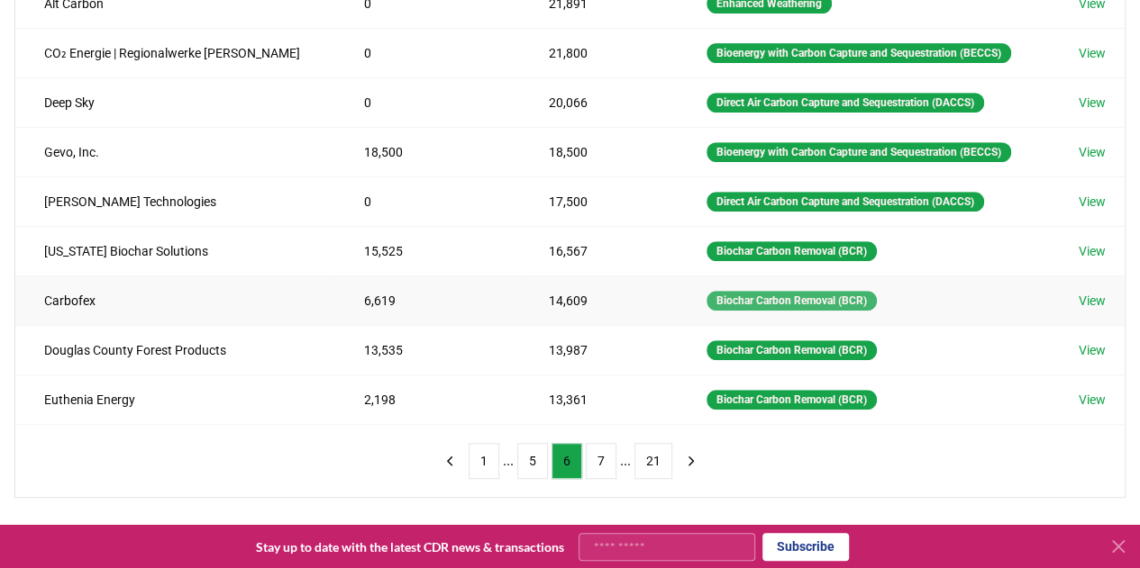
scroll to position [395, 0]
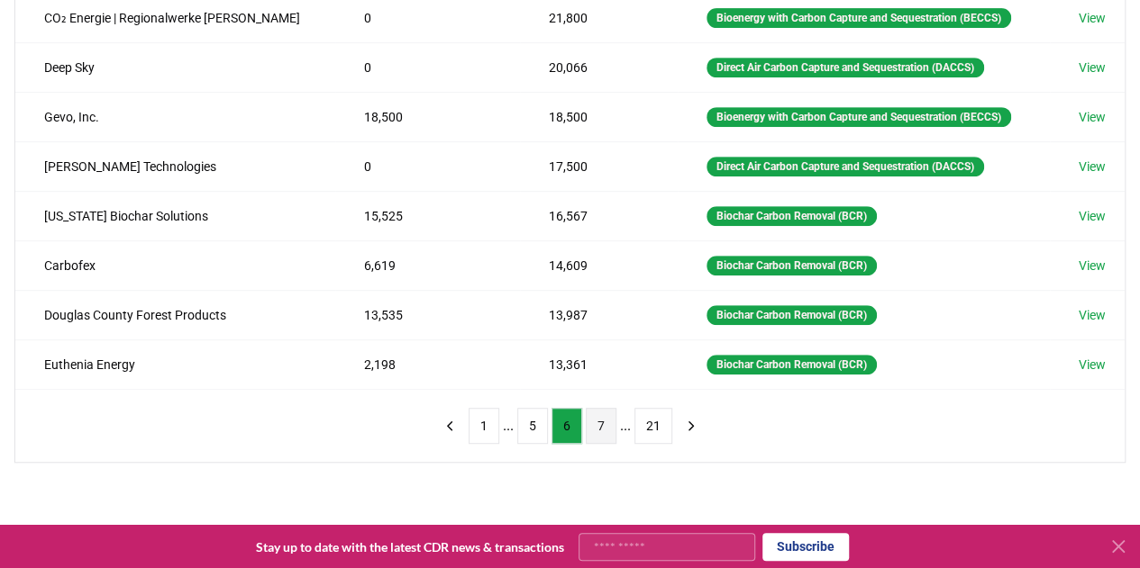
click at [604, 419] on button "7" at bounding box center [601, 426] width 31 height 36
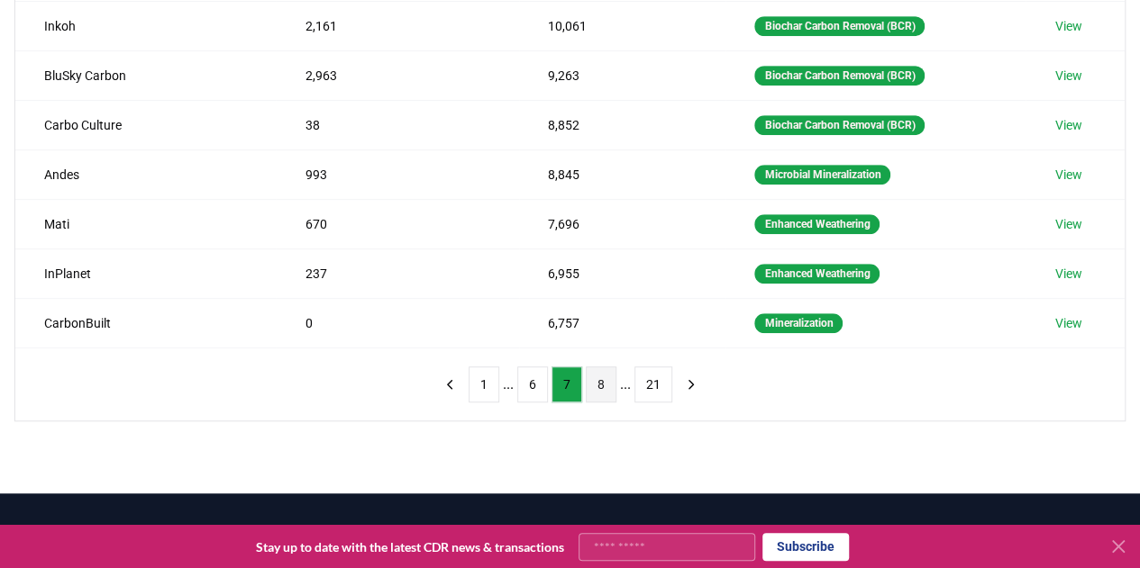
scroll to position [453, 0]
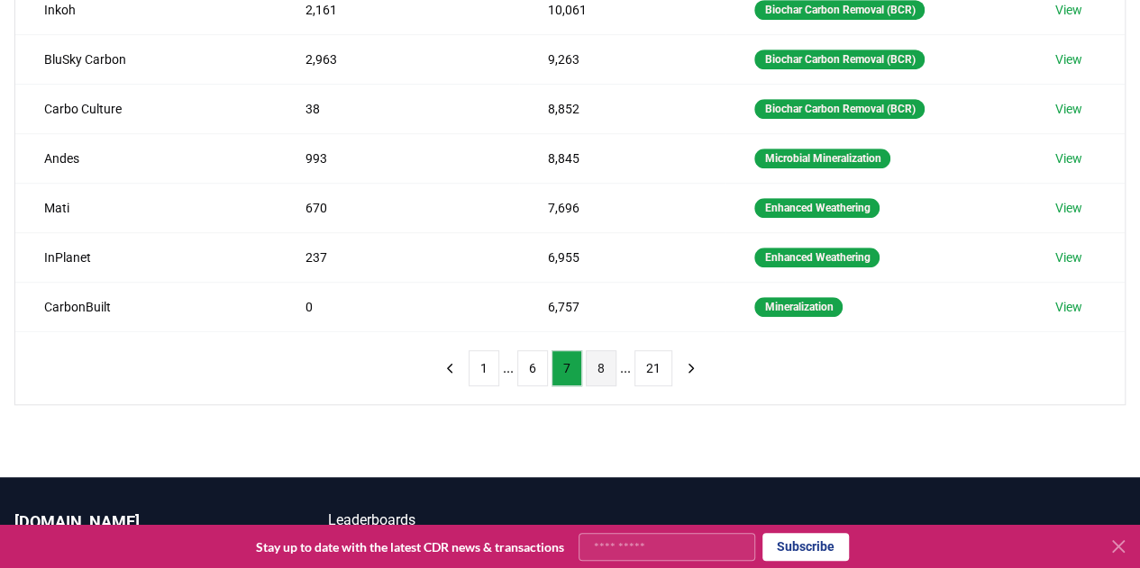
click at [609, 363] on button "8" at bounding box center [601, 368] width 31 height 36
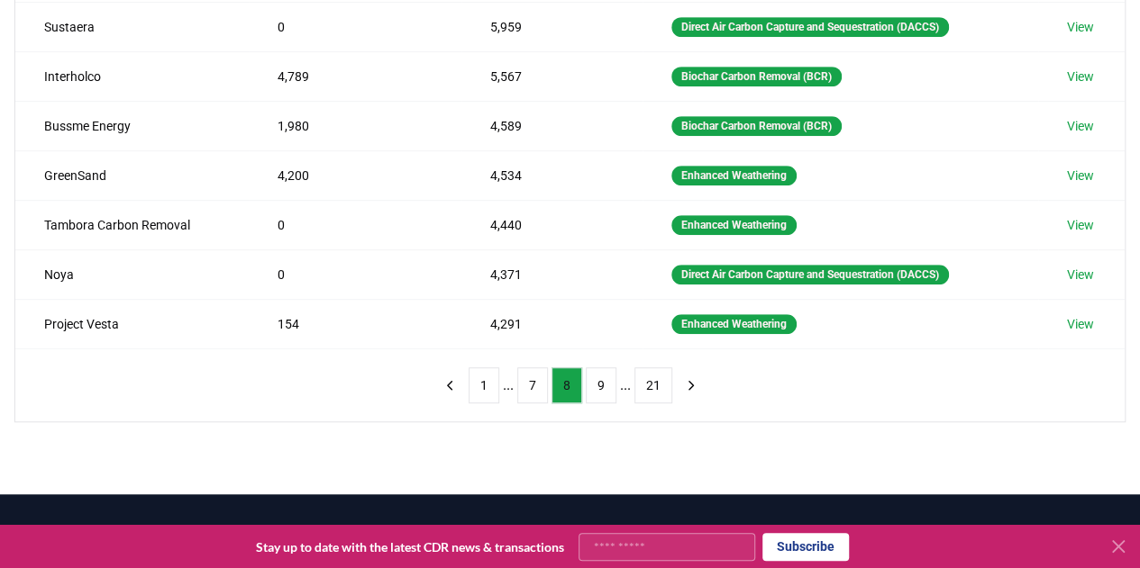
scroll to position [435, 0]
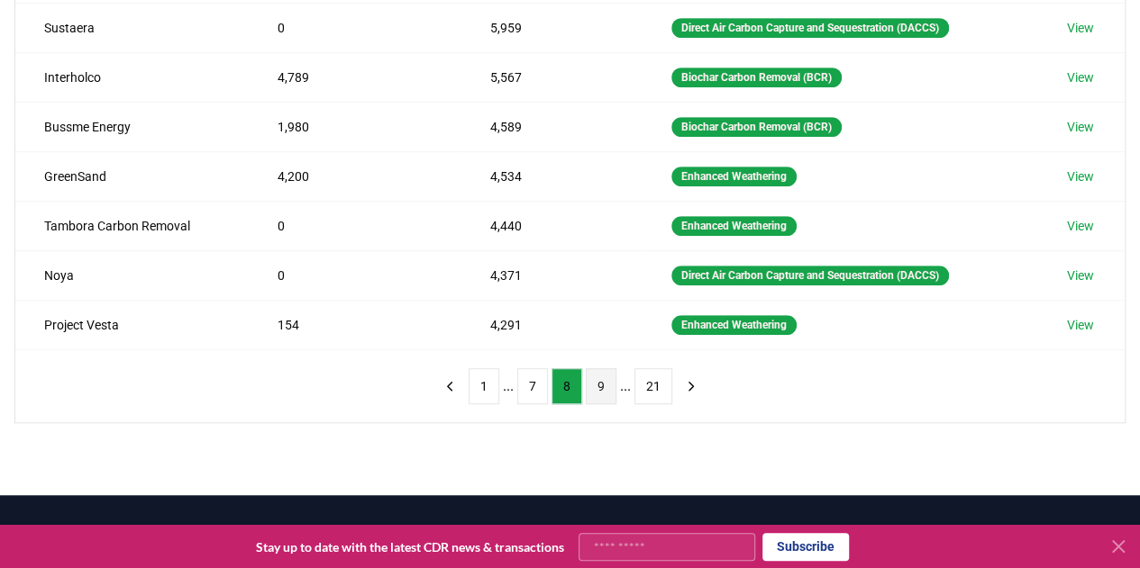
click at [611, 381] on button "9" at bounding box center [601, 386] width 31 height 36
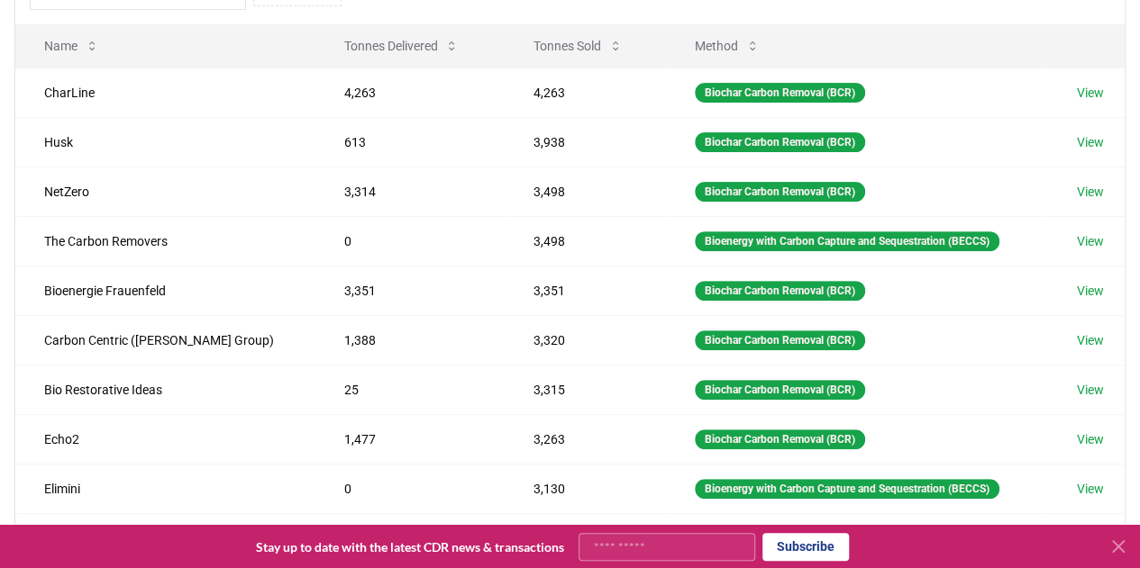
scroll to position [223, 0]
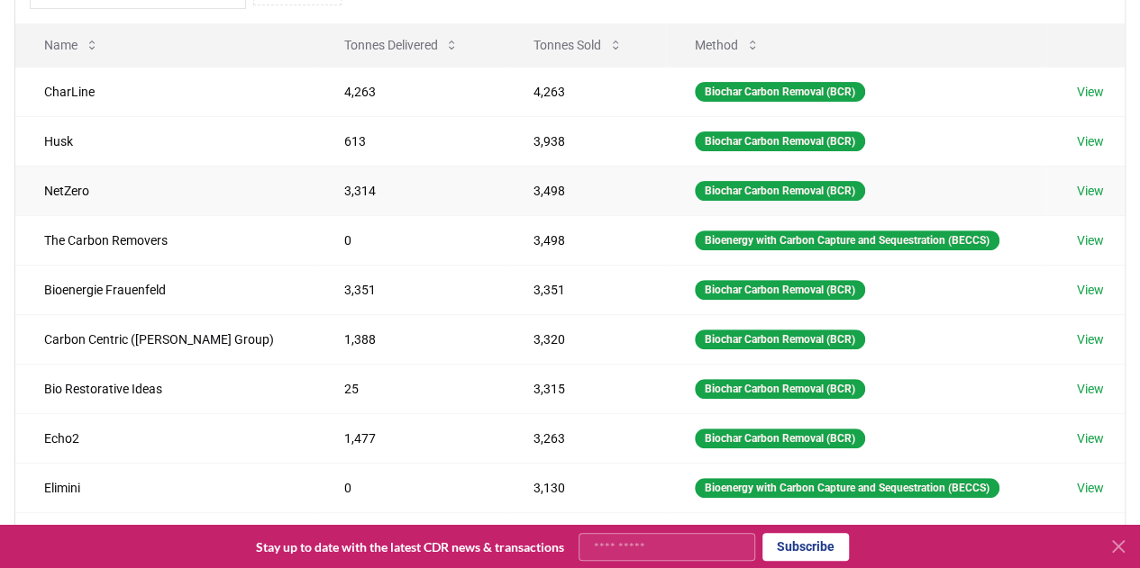
click at [1092, 193] on link "View" at bounding box center [1089, 191] width 27 height 18
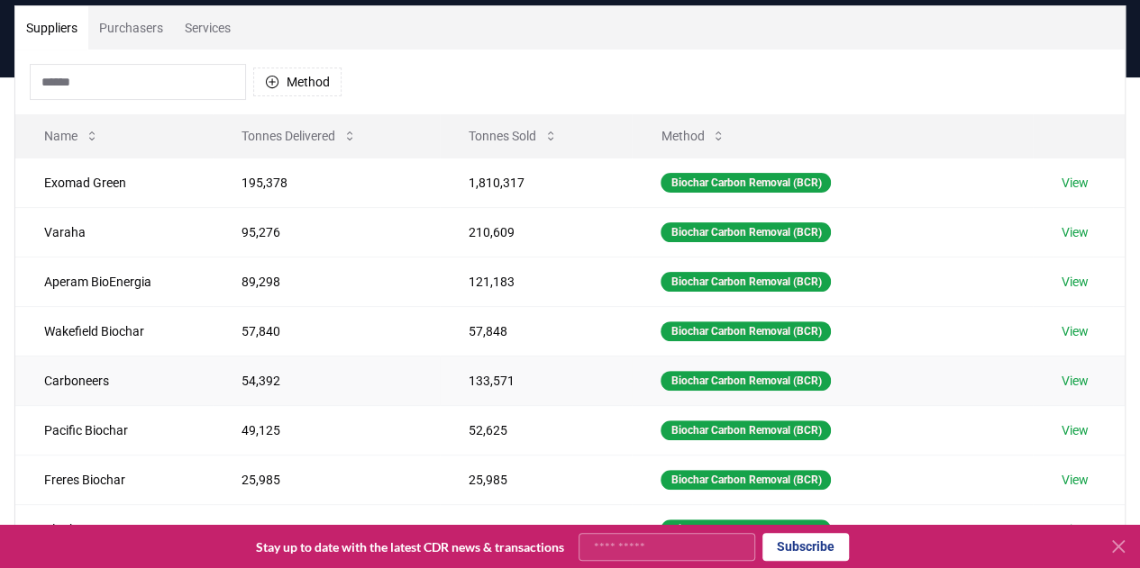
scroll to position [133, 0]
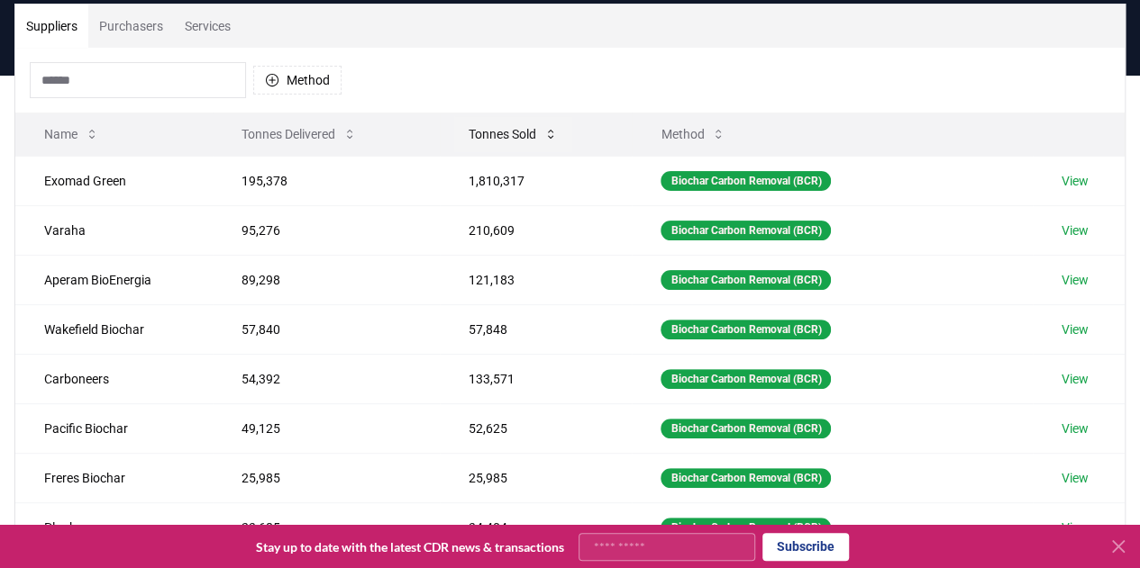
click at [520, 132] on button "Tonnes Sold" at bounding box center [513, 134] width 118 height 36
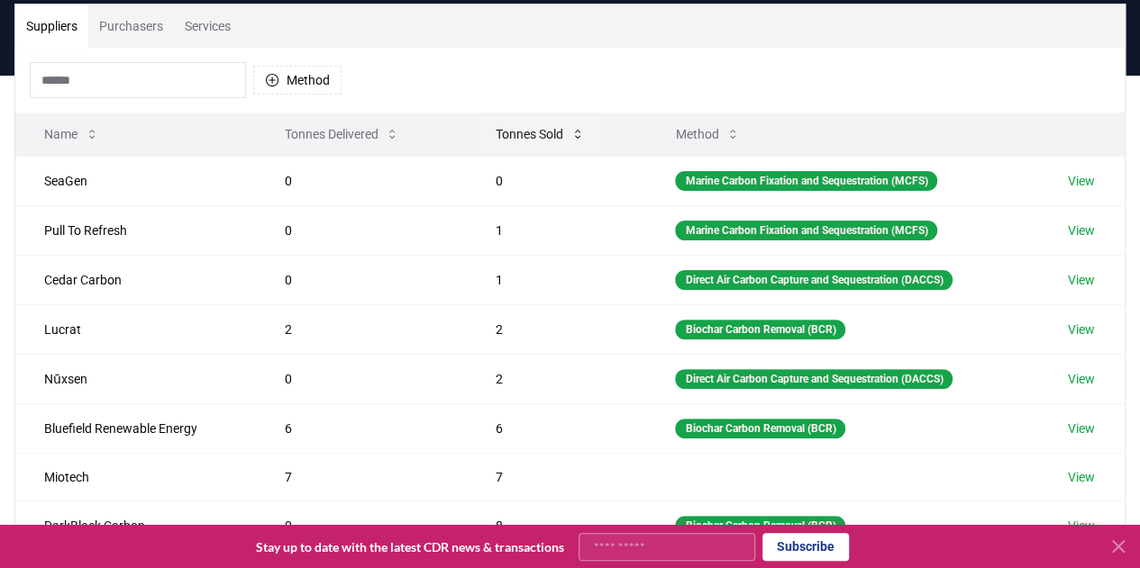
click at [520, 132] on button "Tonnes Sold" at bounding box center [540, 134] width 118 height 36
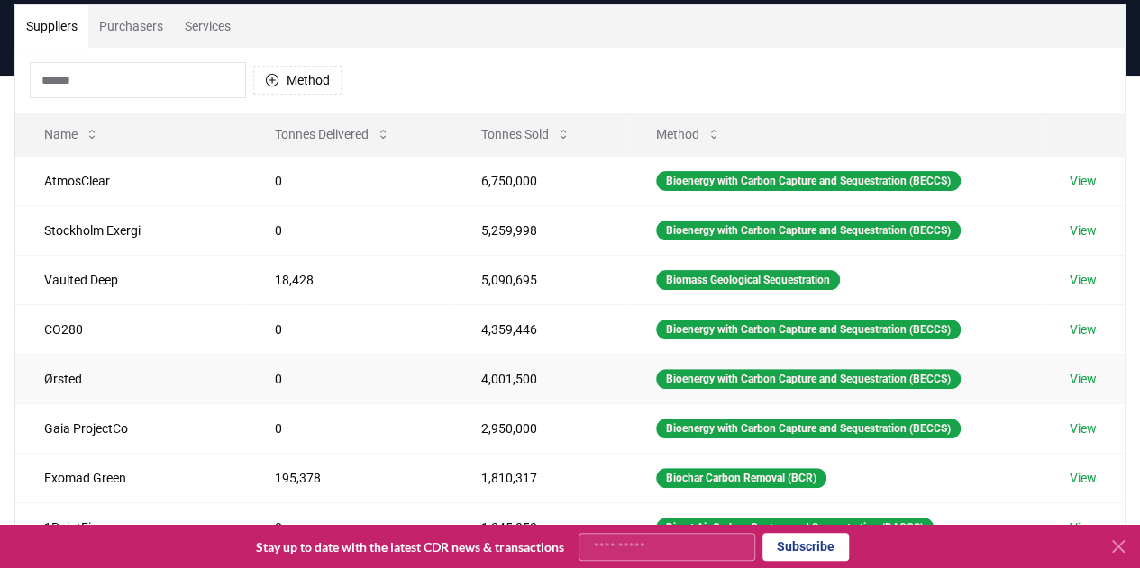
click at [1077, 370] on link "View" at bounding box center [1082, 379] width 27 height 18
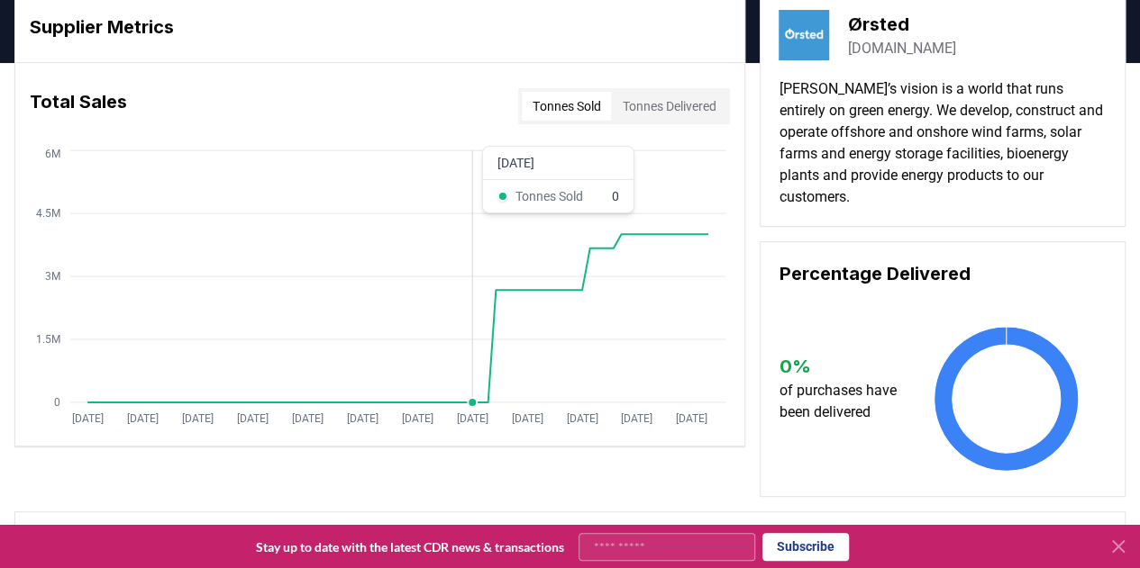
scroll to position [75, 0]
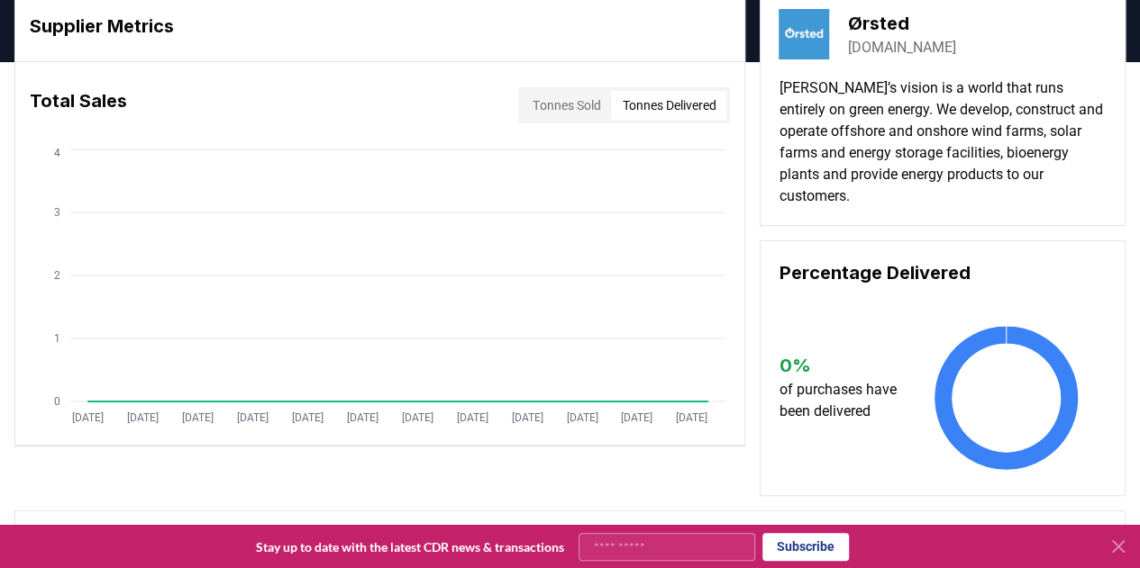
click at [706, 104] on button "Tonnes Delivered" at bounding box center [668, 105] width 115 height 29
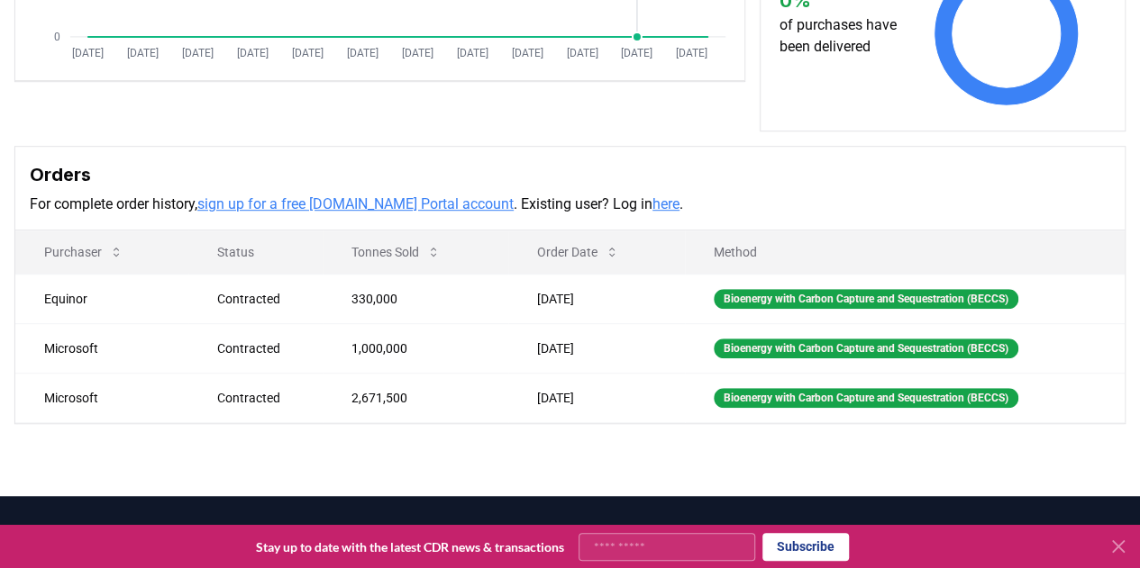
scroll to position [0, 0]
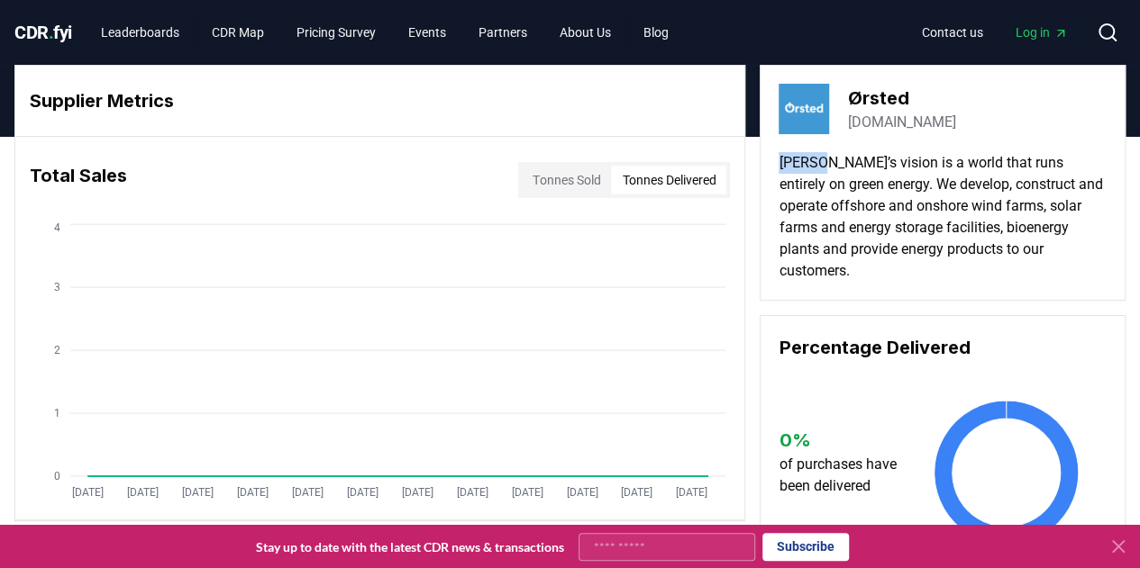
drag, startPoint x: 779, startPoint y: 161, endPoint x: 822, endPoint y: 163, distance: 42.4
click at [822, 163] on p "[PERSON_NAME]’s vision is a world that runs entirely on green energy. We develo…" at bounding box center [942, 217] width 328 height 130
copy p "Ørsted"
click at [157, 31] on link "Leaderboards" at bounding box center [139, 32] width 107 height 32
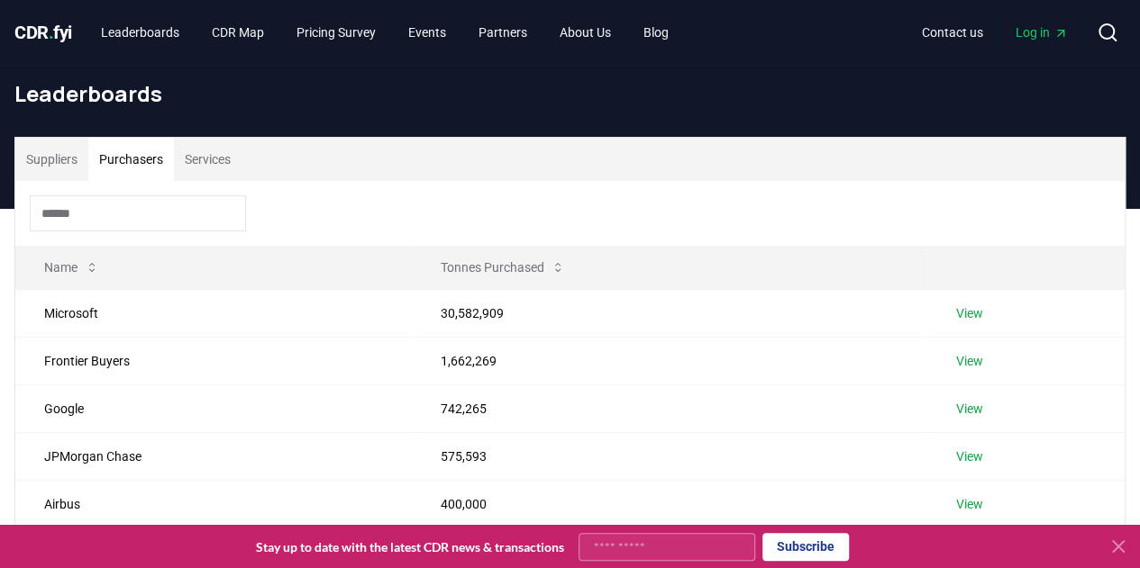
click at [128, 173] on button "Purchasers" at bounding box center [131, 159] width 86 height 43
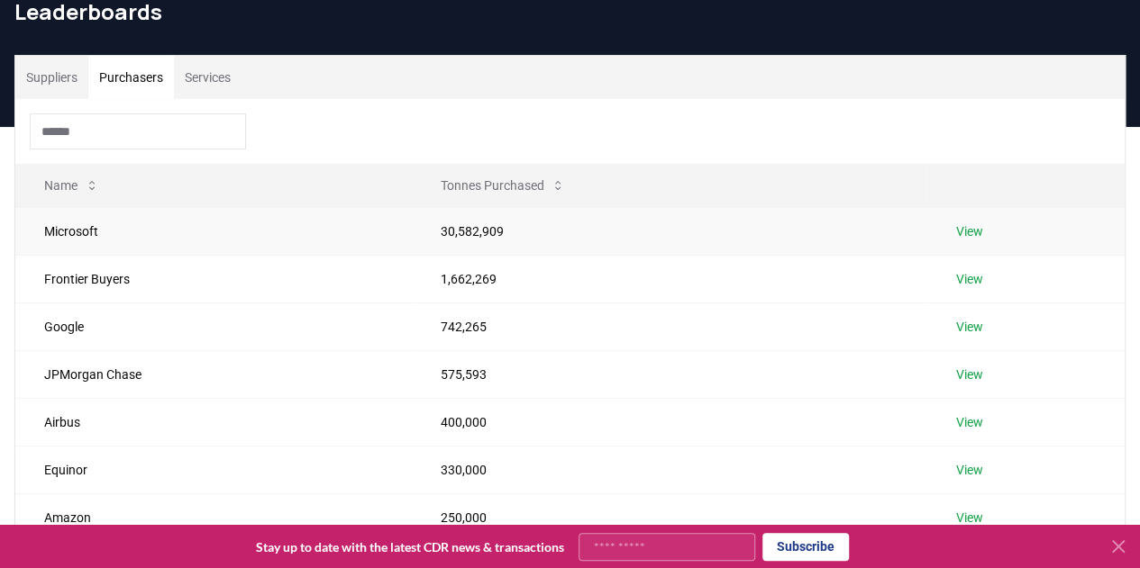
scroll to position [83, 0]
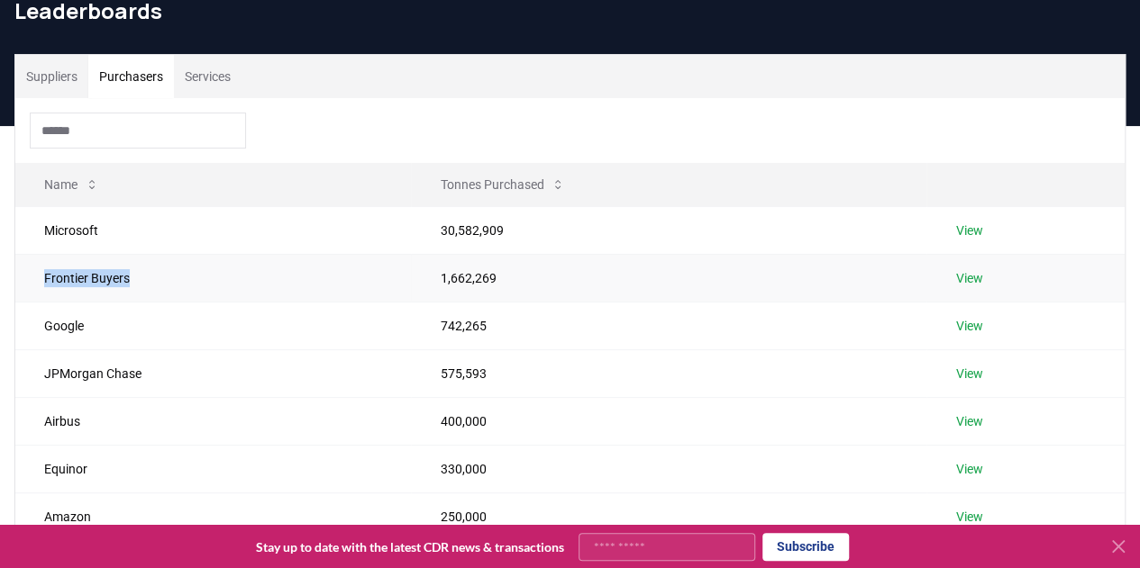
drag, startPoint x: 136, startPoint y: 278, endPoint x: 43, endPoint y: 282, distance: 92.9
click at [43, 282] on td "Frontier Buyers" at bounding box center [212, 278] width 395 height 48
drag, startPoint x: 43, startPoint y: 282, endPoint x: 148, endPoint y: 284, distance: 104.5
click at [148, 284] on td "Frontier Buyers" at bounding box center [212, 278] width 395 height 48
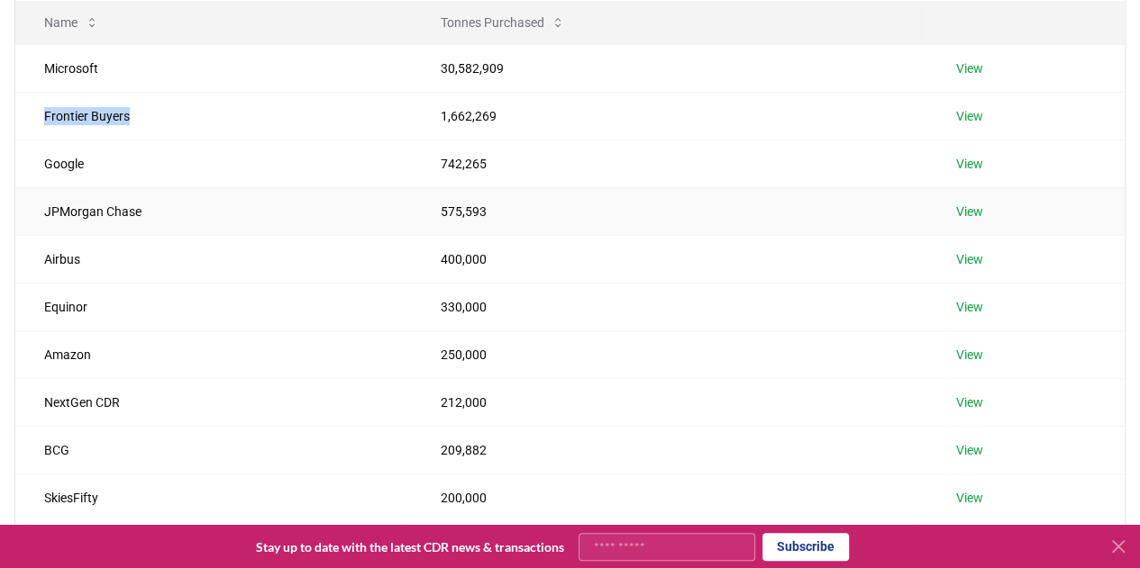
scroll to position [246, 0]
click at [9, 147] on div "Suppliers Purchasers Services Name Tonnes Purchased Microsoft 30,582,909 View F…" at bounding box center [570, 243] width 1140 height 704
